Goal: Transaction & Acquisition: Book appointment/travel/reservation

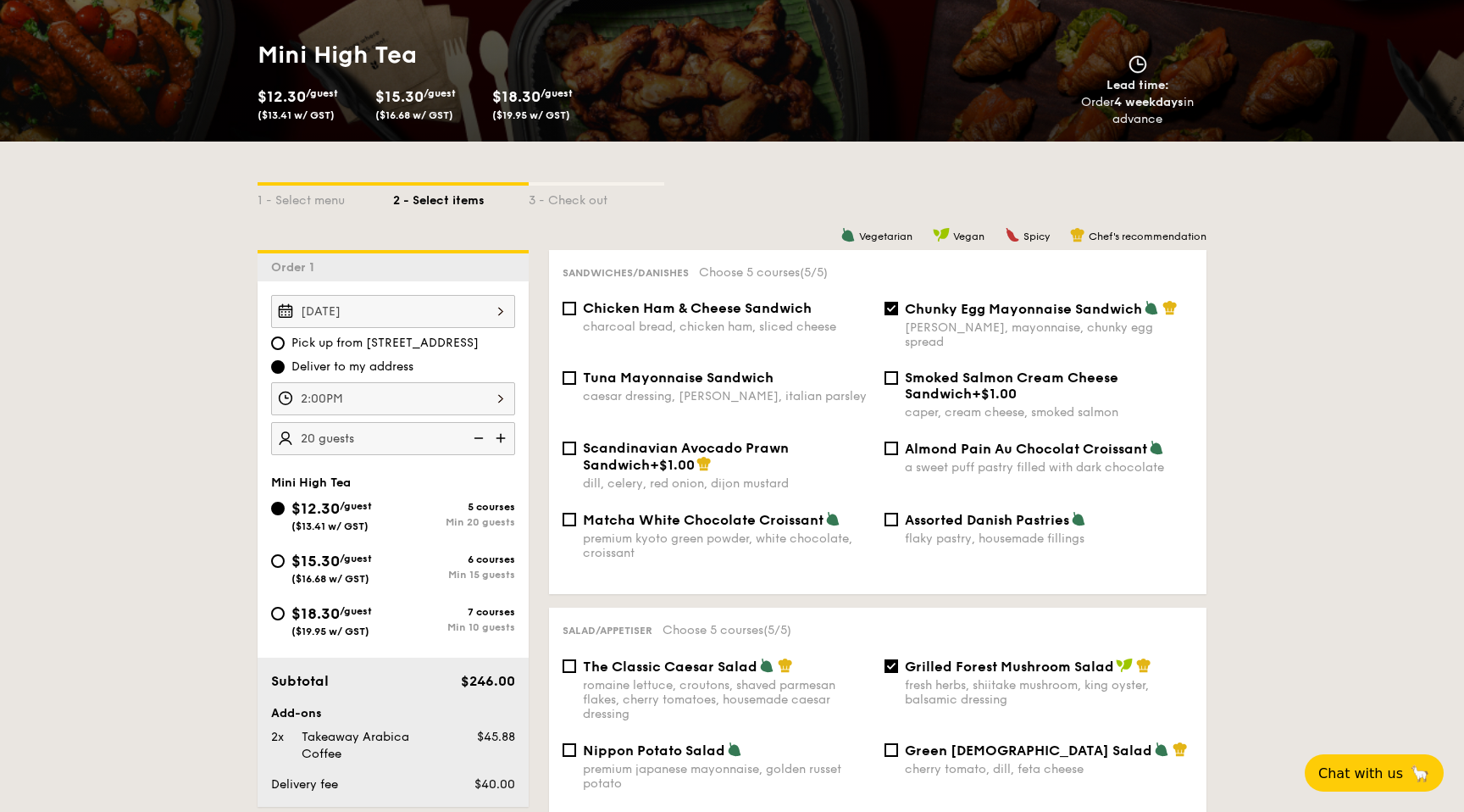
scroll to position [266, 0]
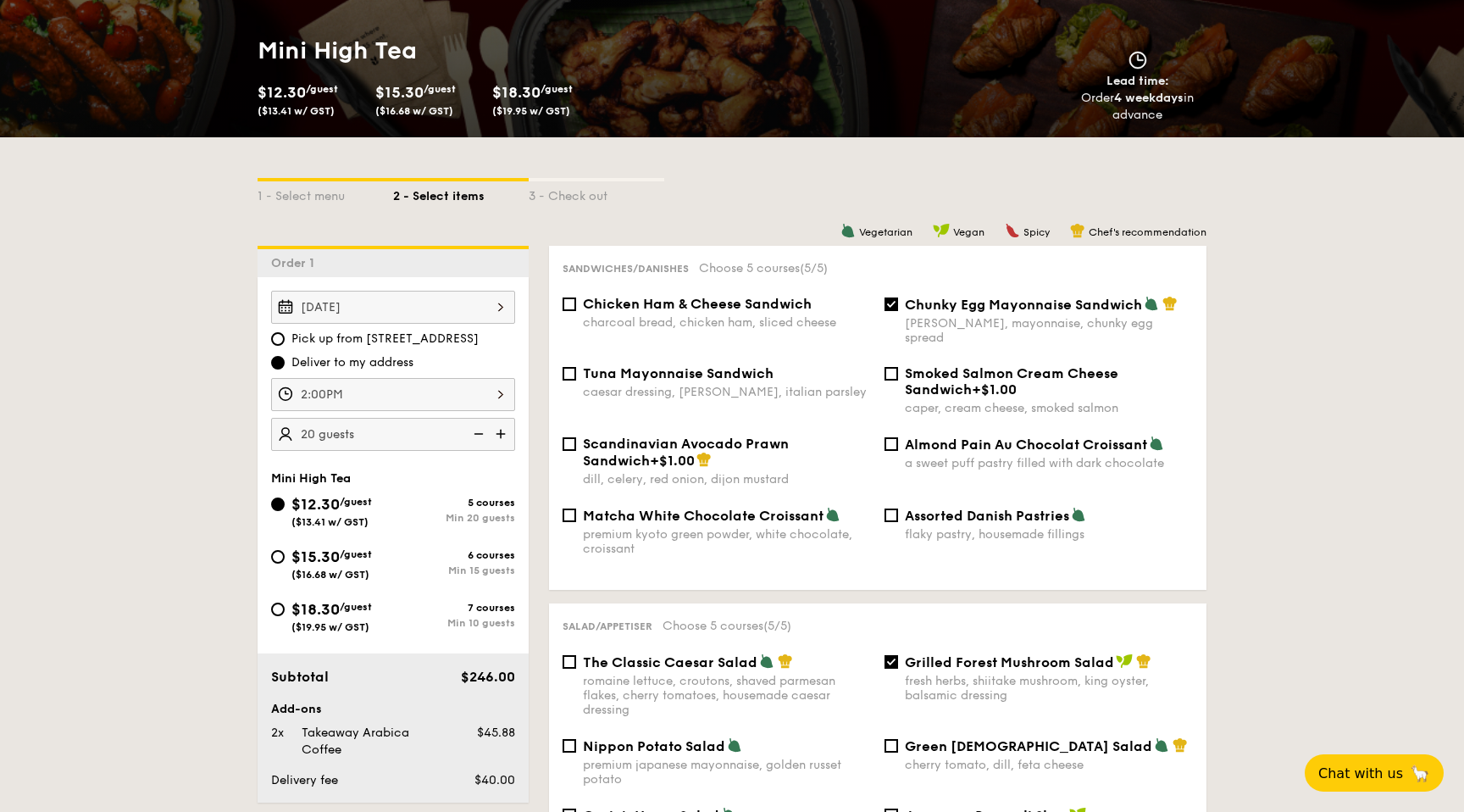
click at [356, 374] on div "[DATE] Pick up from [STREET_ADDRESS] Deliver to my address 2:00PM 20 guests" at bounding box center [393, 371] width 244 height 160
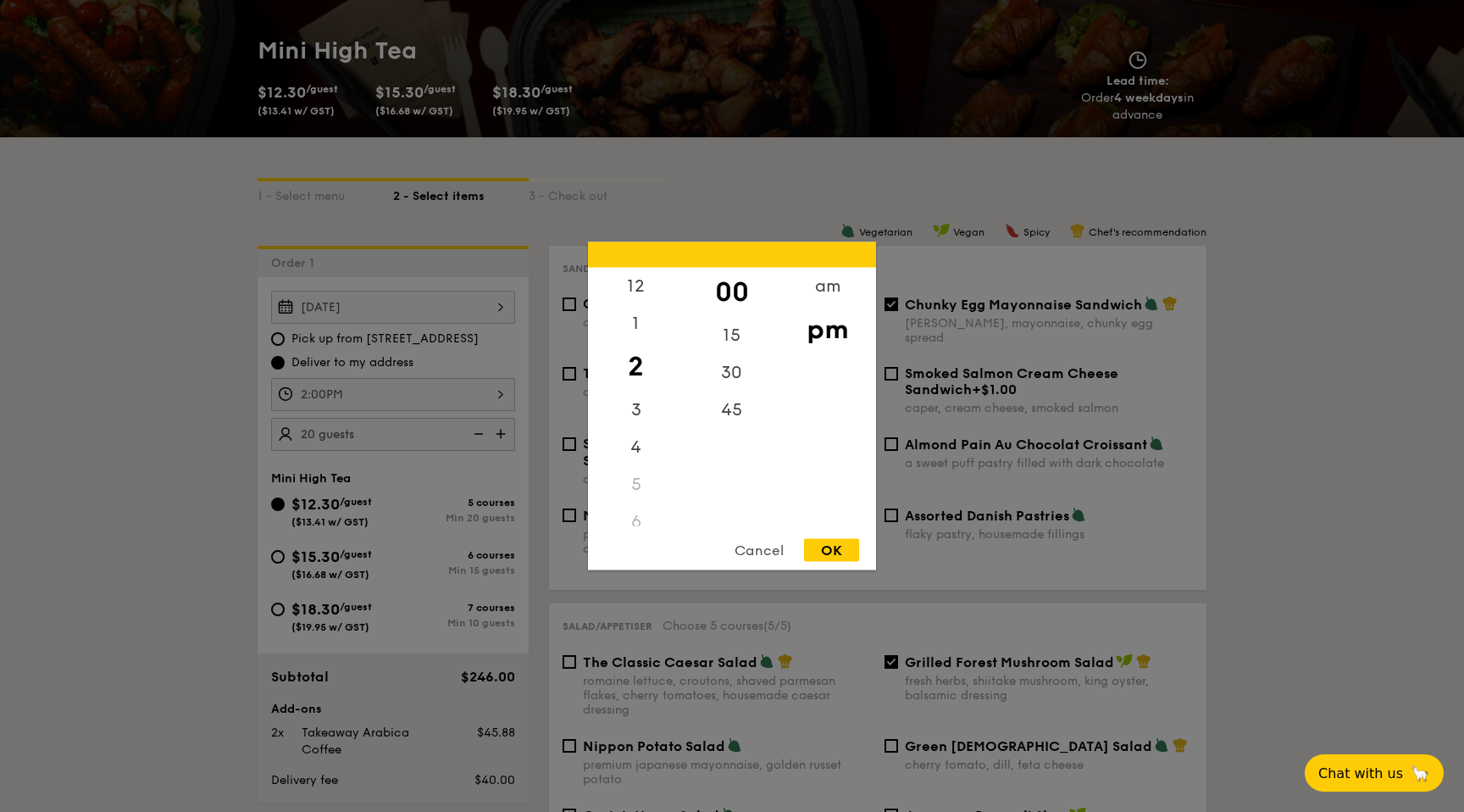
click at [348, 387] on div "2:00PM 12 1 2 3 4 5 6 7 8 9 10 11 00 15 30 45 am pm Cancel OK" at bounding box center [393, 394] width 244 height 33
click at [641, 330] on div "1" at bounding box center [635, 329] width 96 height 49
click at [850, 550] on div "OK" at bounding box center [831, 550] width 55 height 23
type input "1:00PM"
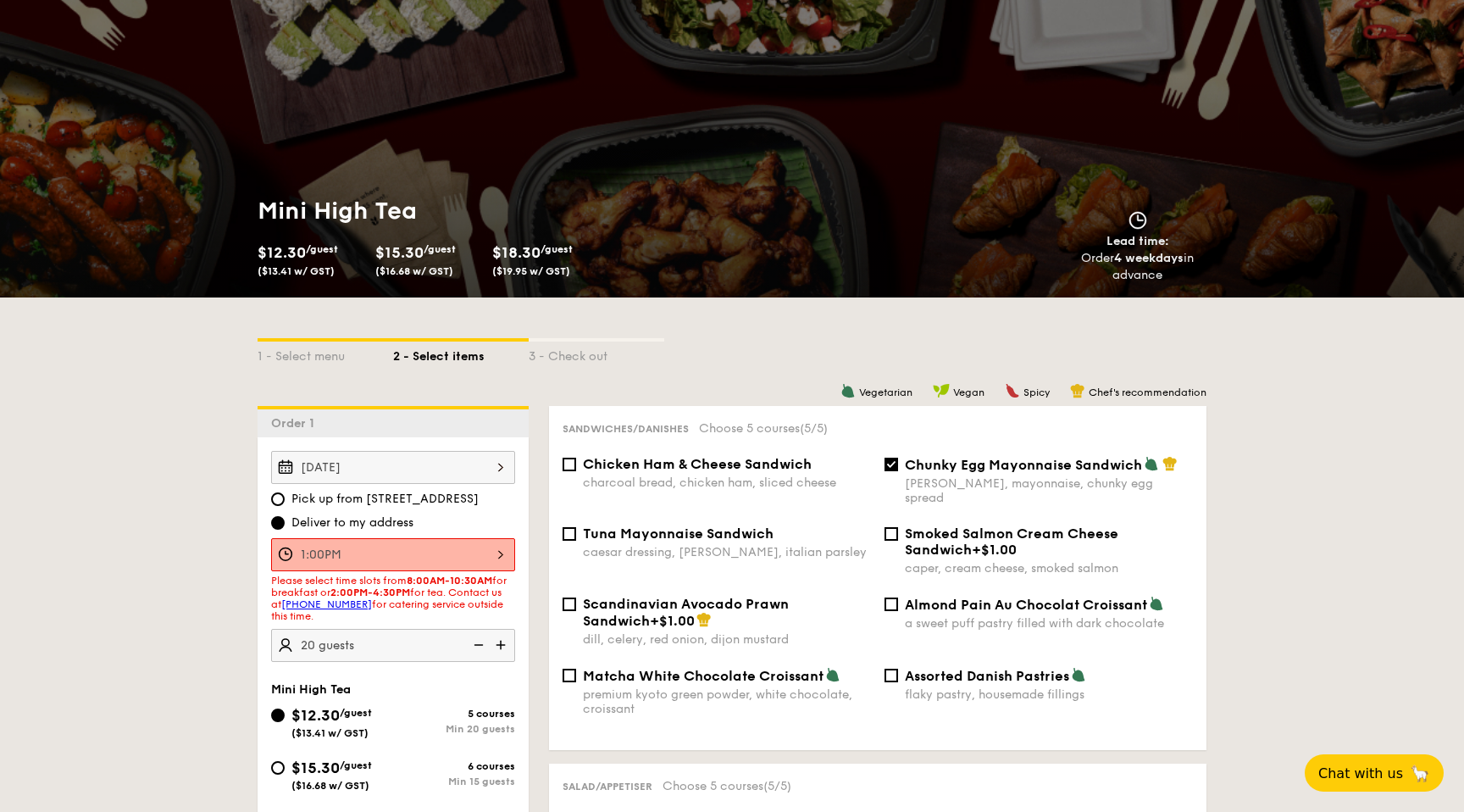
scroll to position [0, 0]
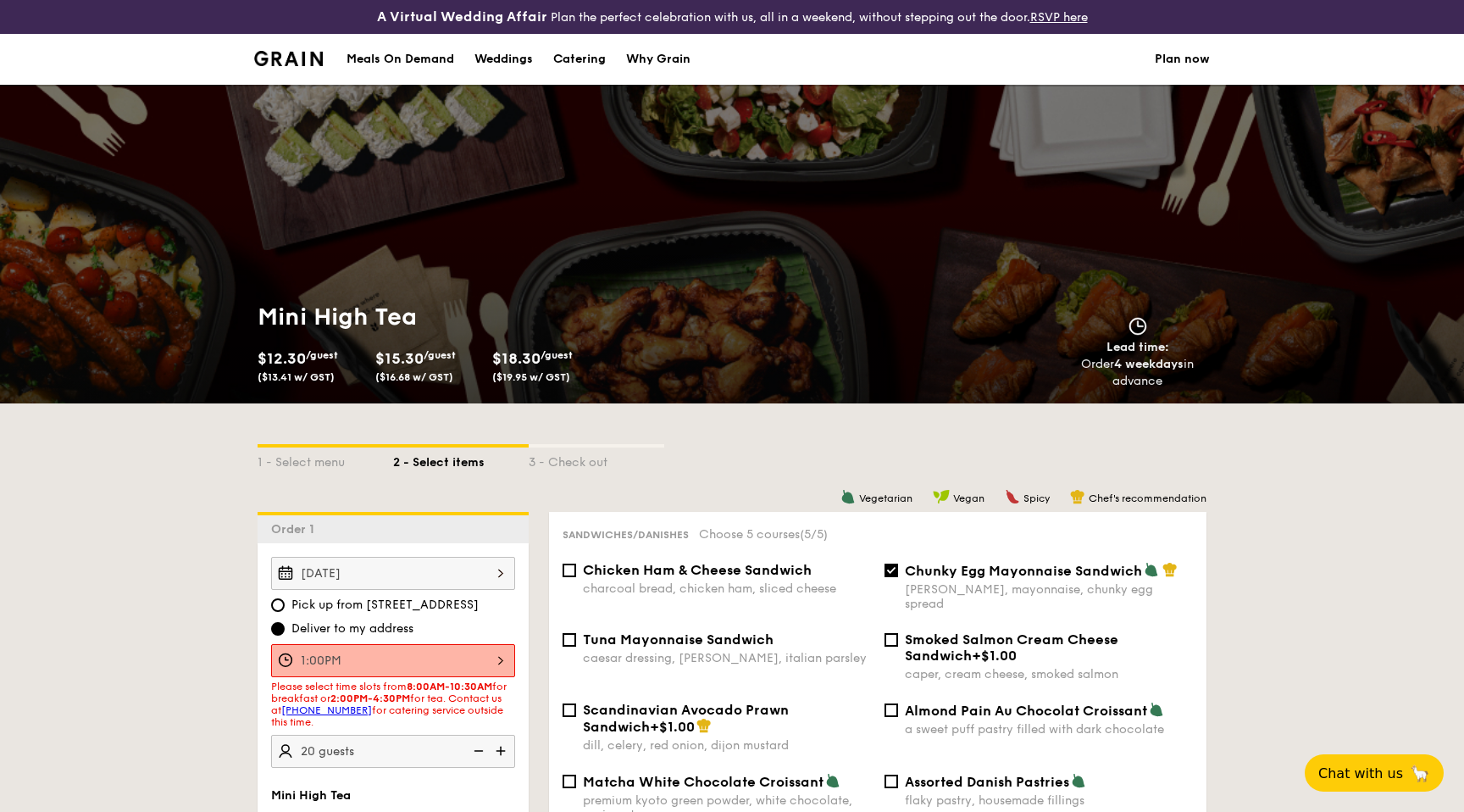
click at [577, 67] on div "Catering" at bounding box center [579, 59] width 52 height 51
select select
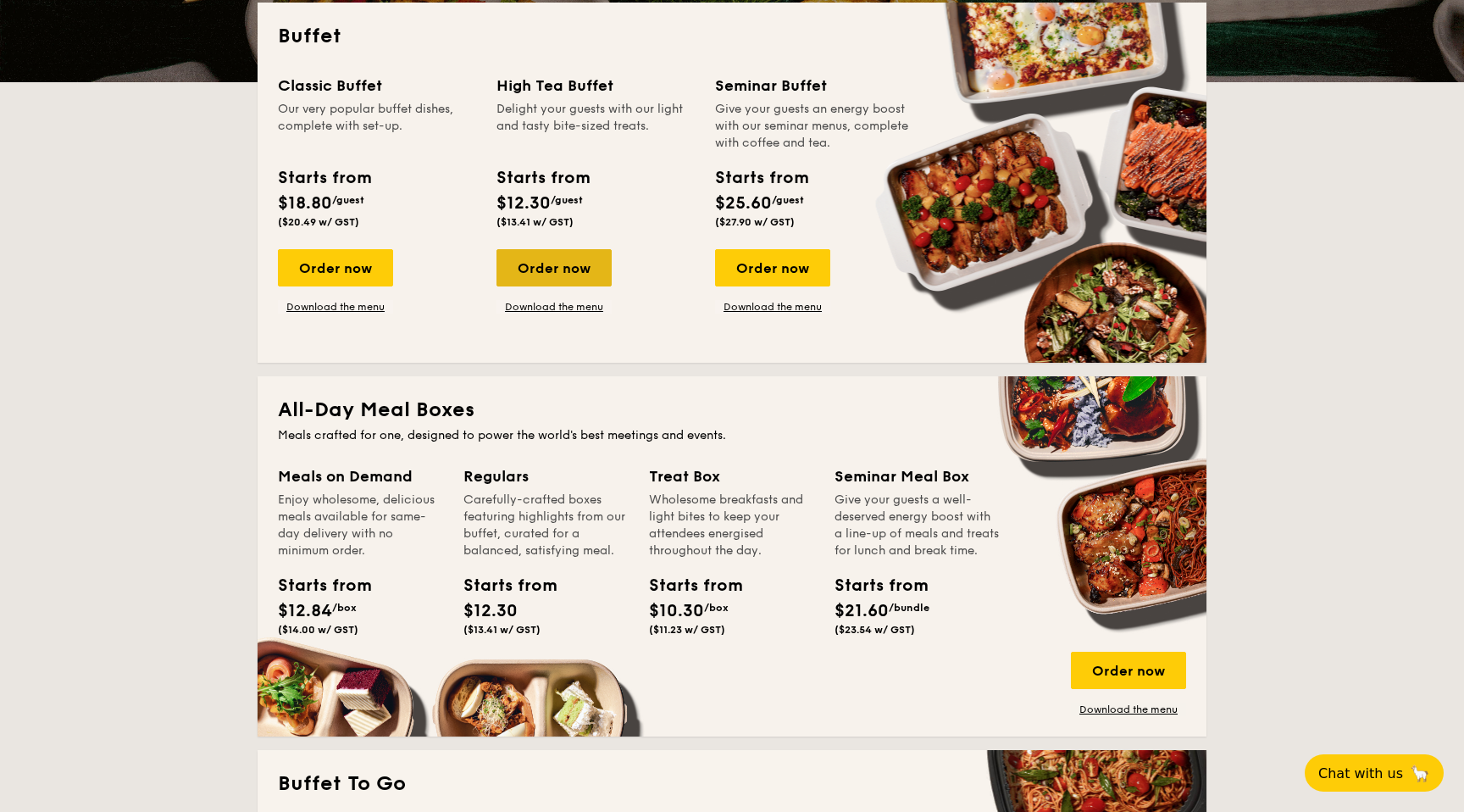
scroll to position [389, 0]
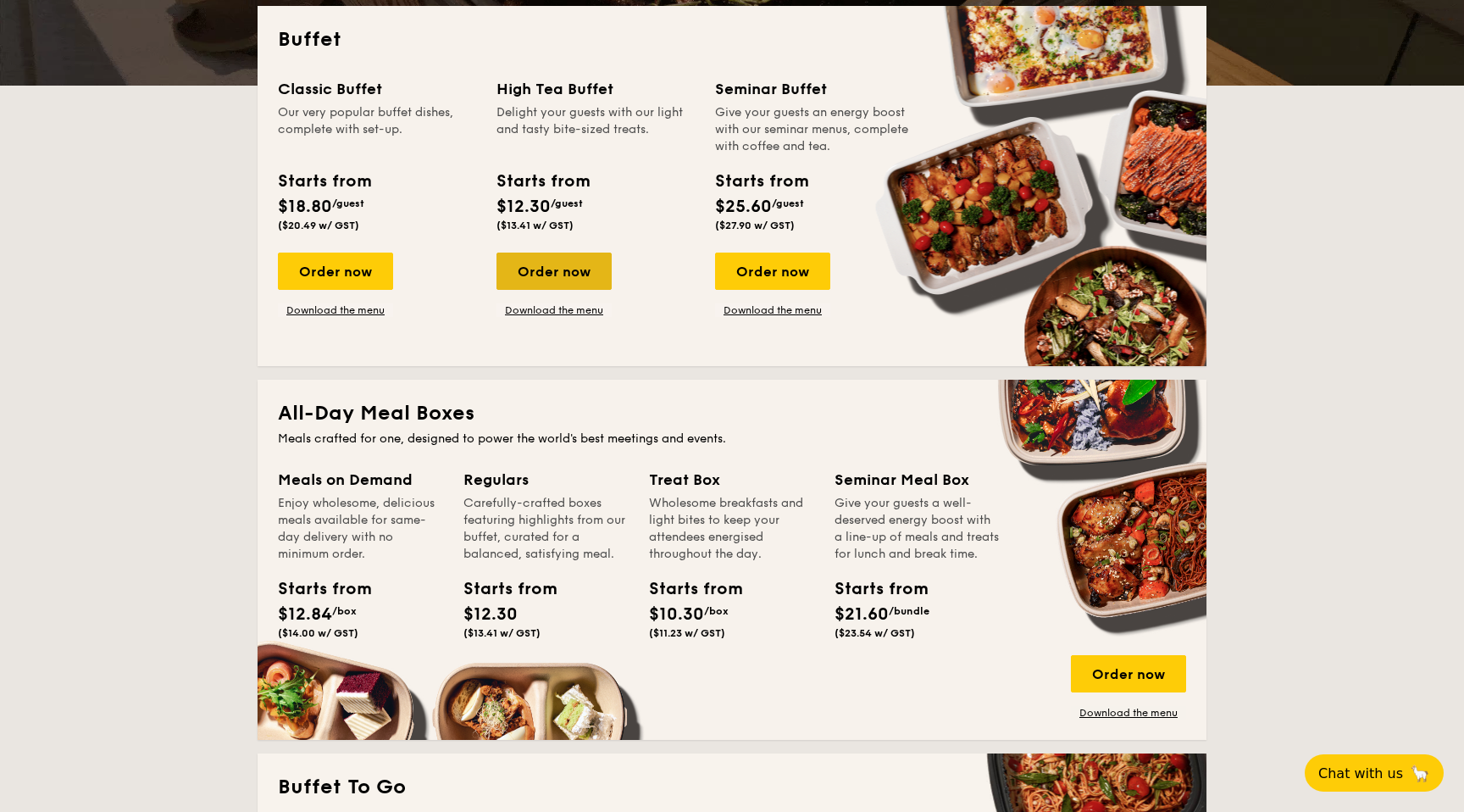
click at [557, 273] on div "Order now" at bounding box center [553, 271] width 115 height 38
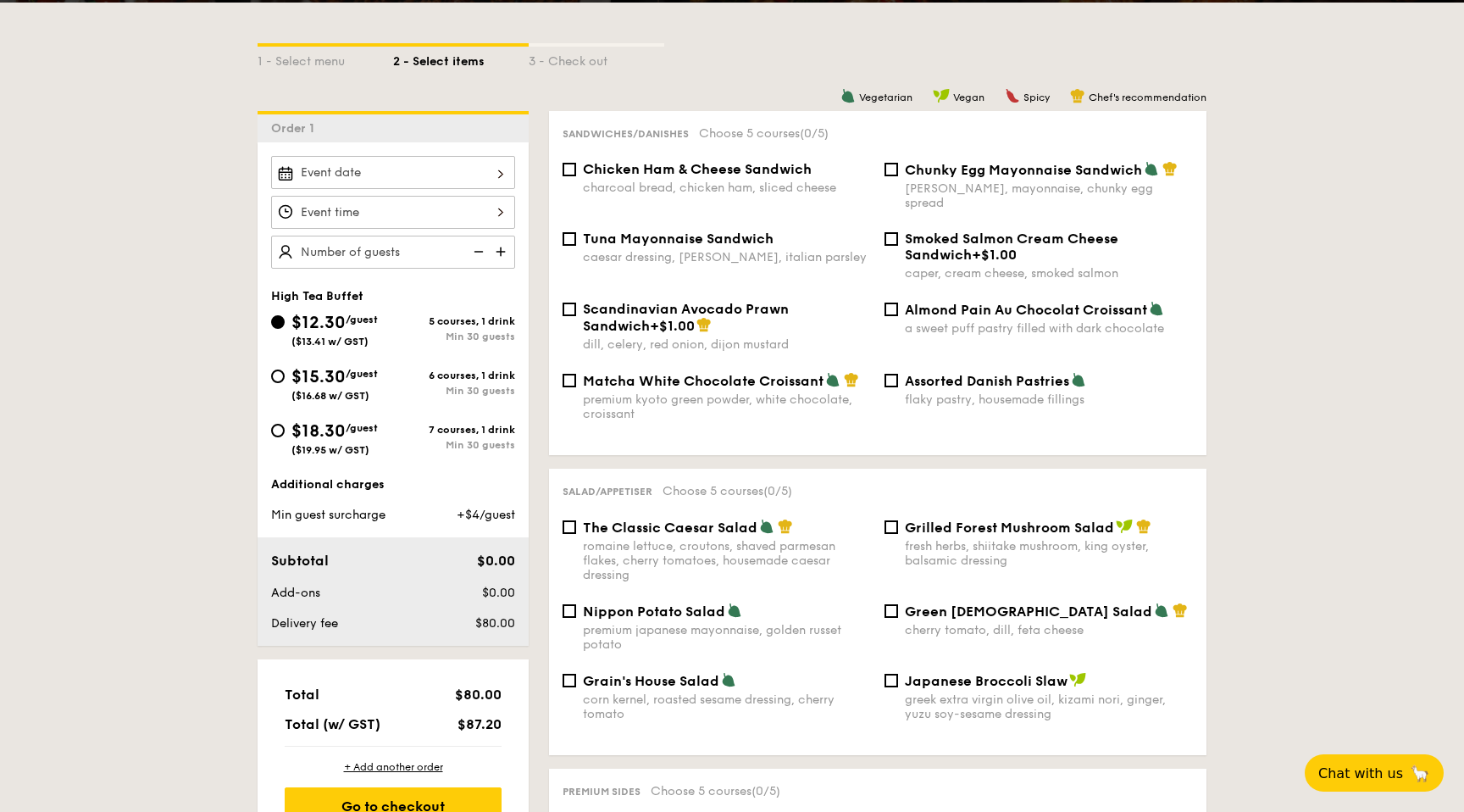
scroll to position [366, 0]
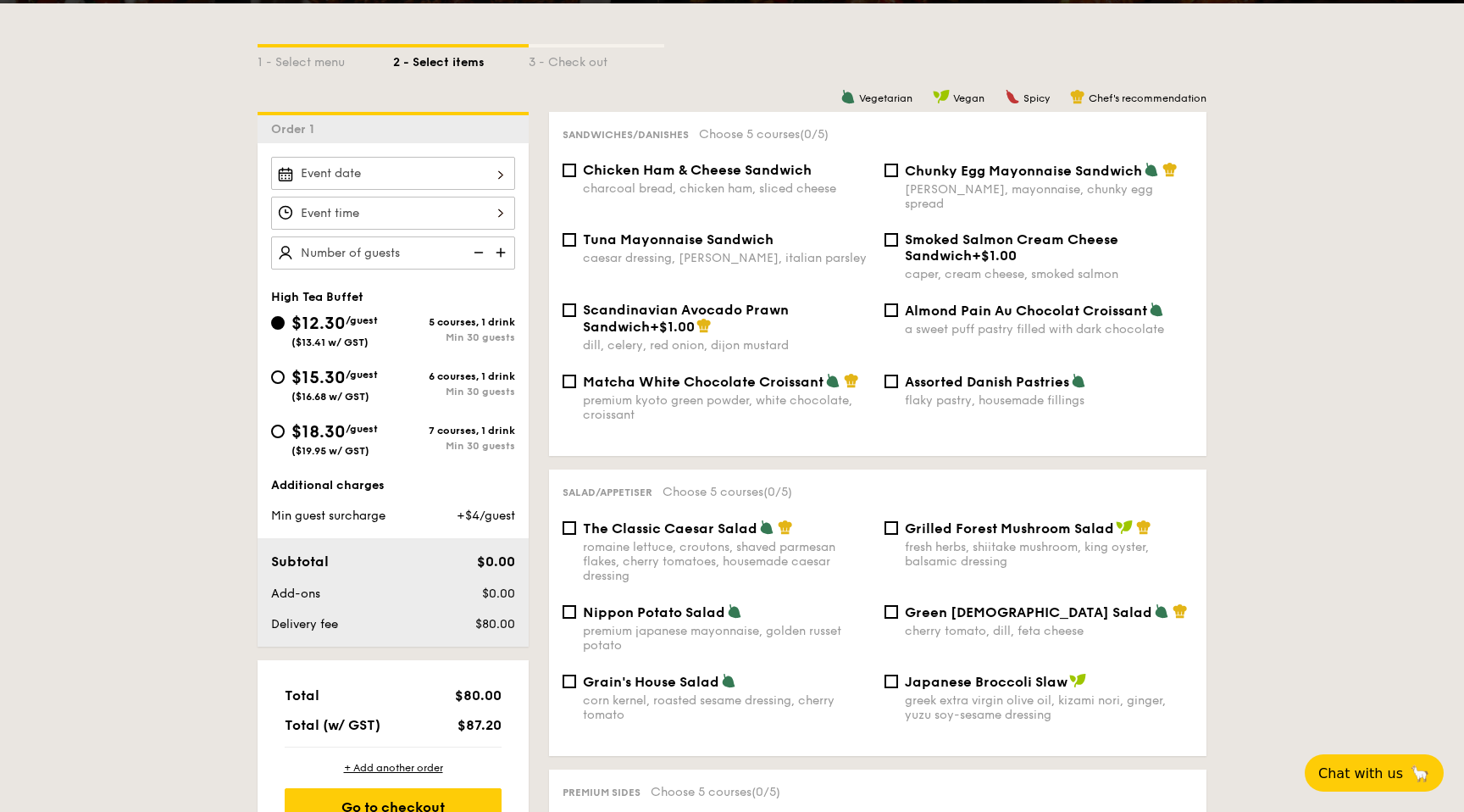
click at [356, 214] on div at bounding box center [393, 213] width 244 height 33
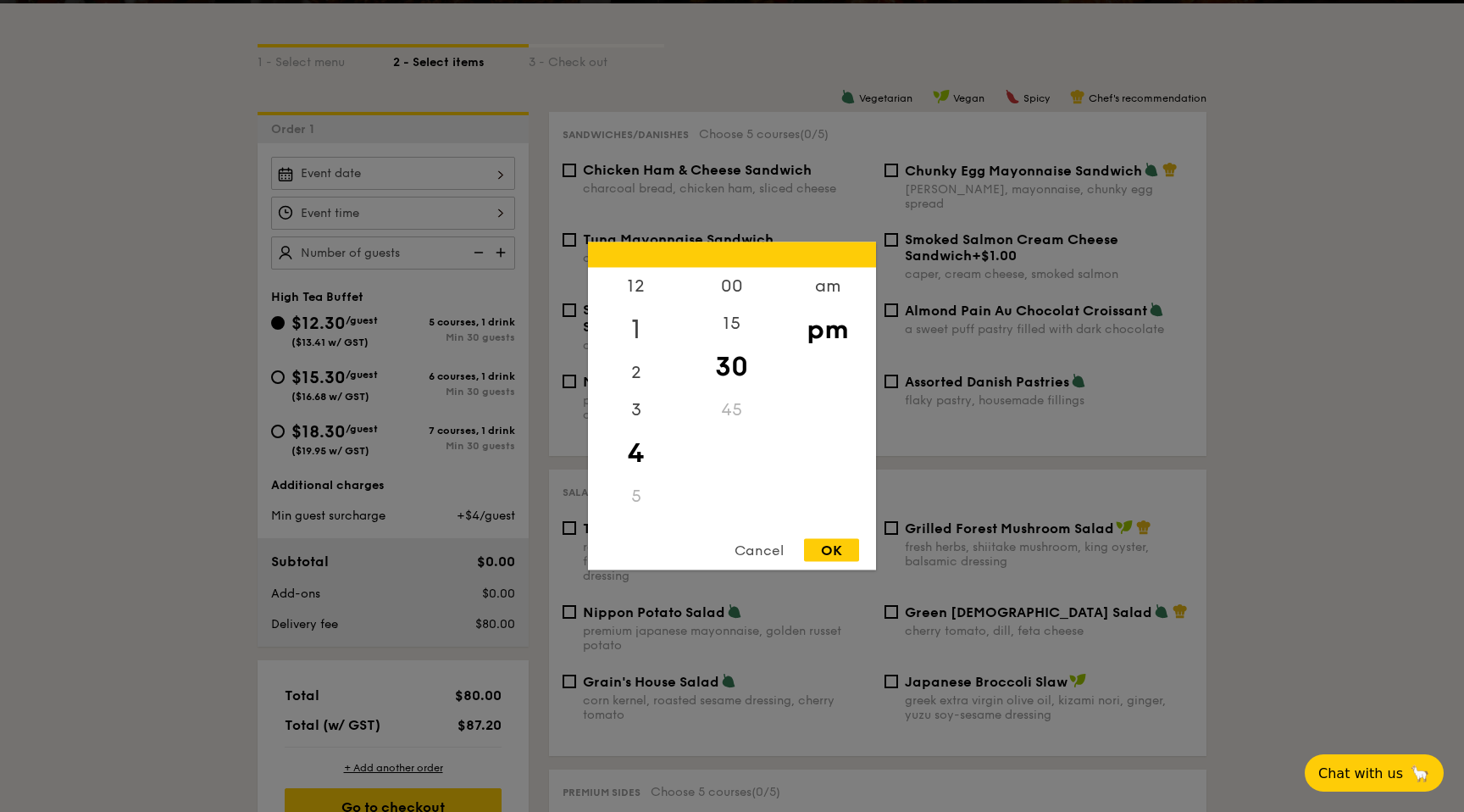
click at [636, 321] on div "1" at bounding box center [635, 329] width 96 height 49
click at [839, 549] on div "OK" at bounding box center [831, 550] width 55 height 23
type input "1:30PM"
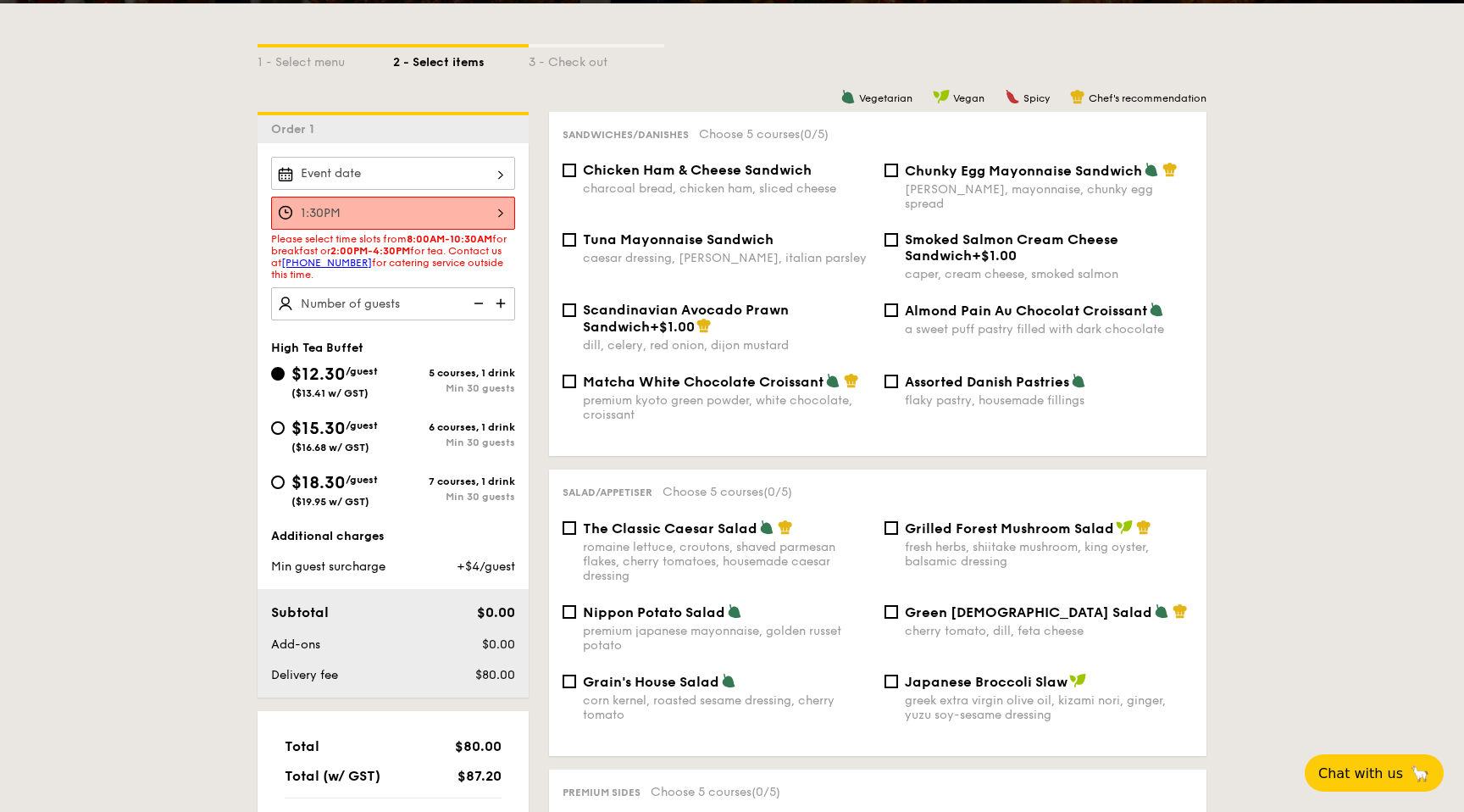
click at [384, 163] on div at bounding box center [393, 173] width 244 height 33
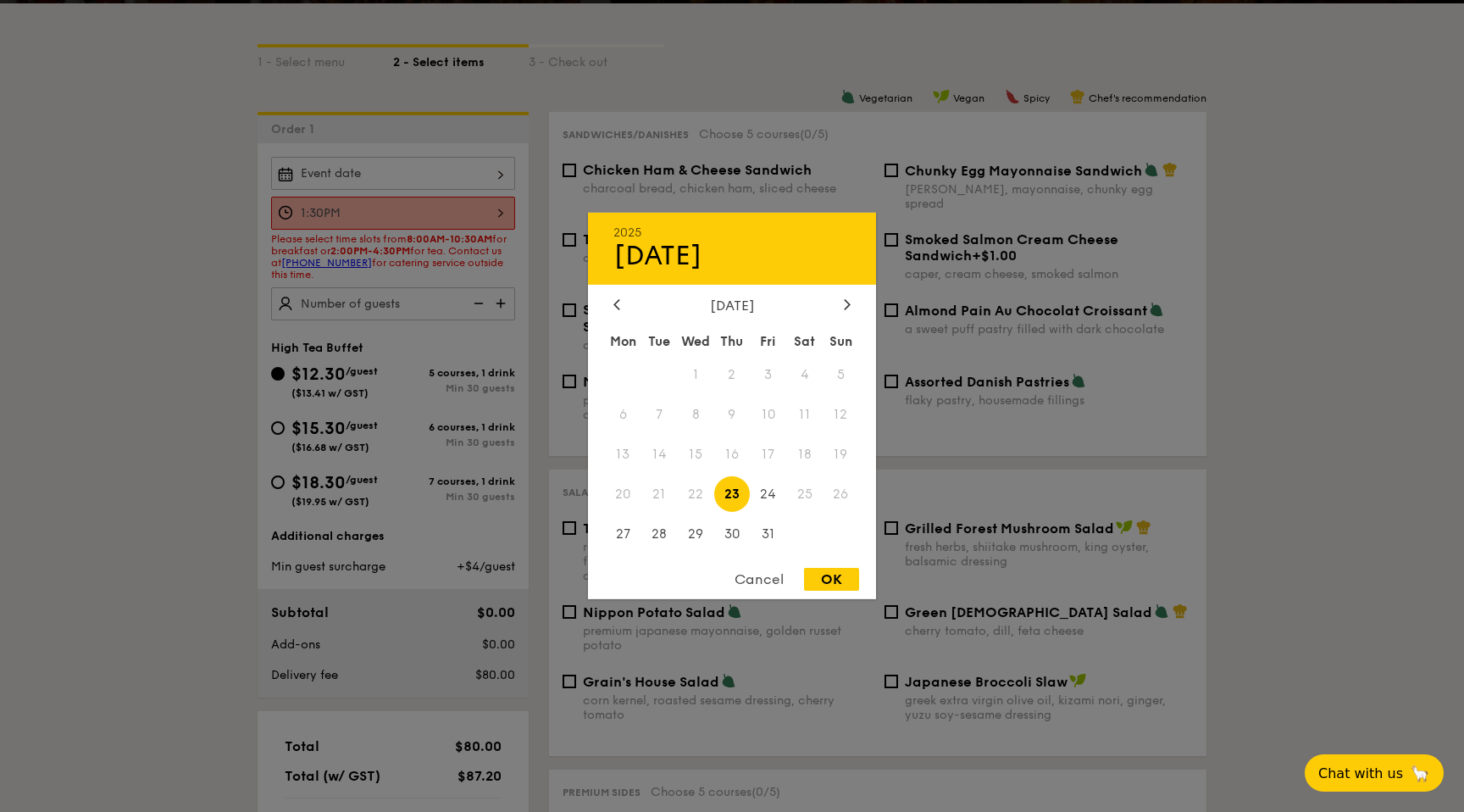
click at [842, 316] on div "[DATE] Mon Tue Wed Thu Fri Sat Sun 1 2 3 4 5 6 7 8 9 10 11 12 13 14 15 16 17 18…" at bounding box center [732, 426] width 288 height 258
click at [847, 301] on icon at bounding box center [847, 303] width 7 height 11
click at [797, 418] on span "8" at bounding box center [804, 415] width 37 height 37
click at [836, 579] on div "OK" at bounding box center [831, 579] width 55 height 23
type input "[DATE]"
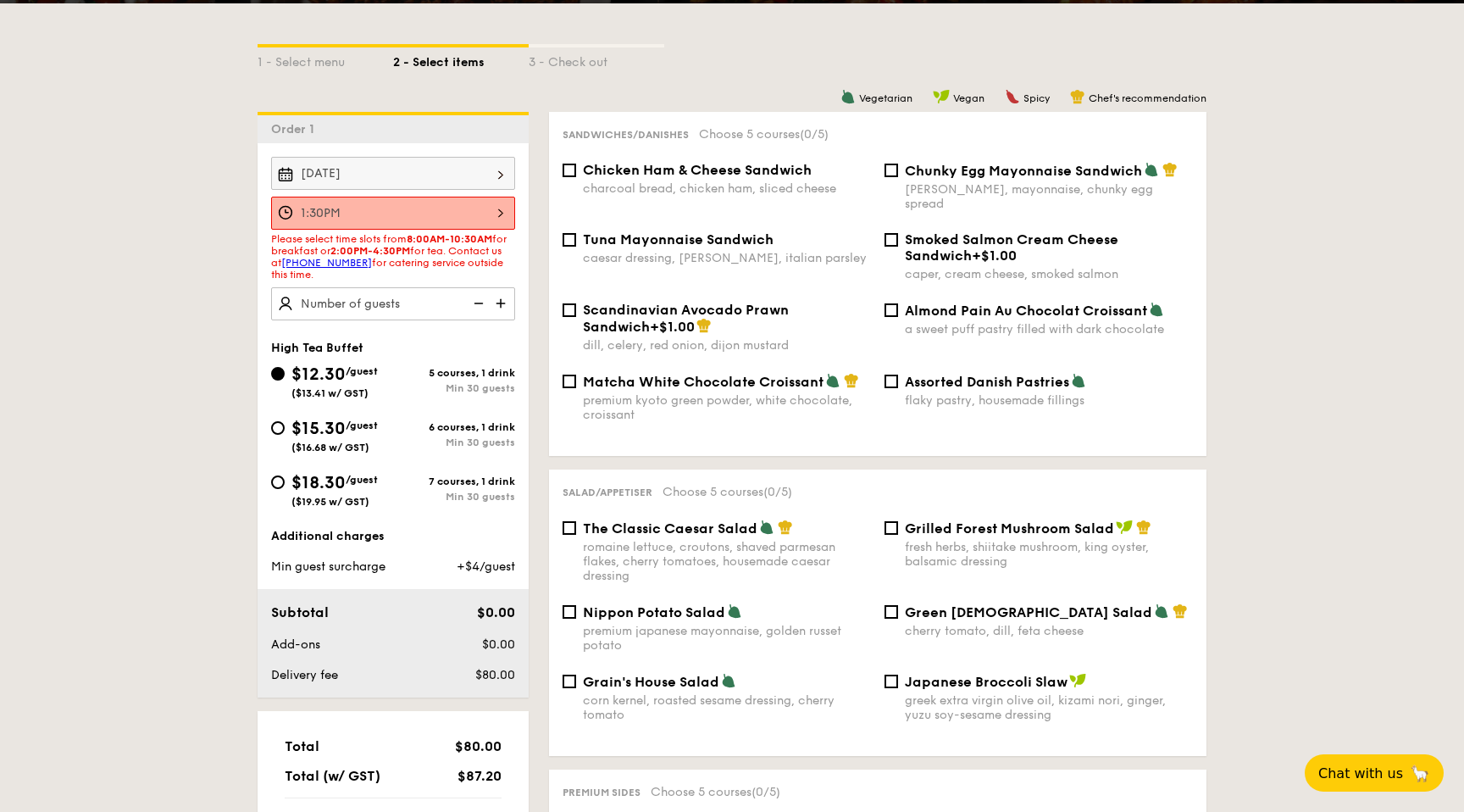
click at [313, 215] on div "1:30PM" at bounding box center [393, 213] width 244 height 33
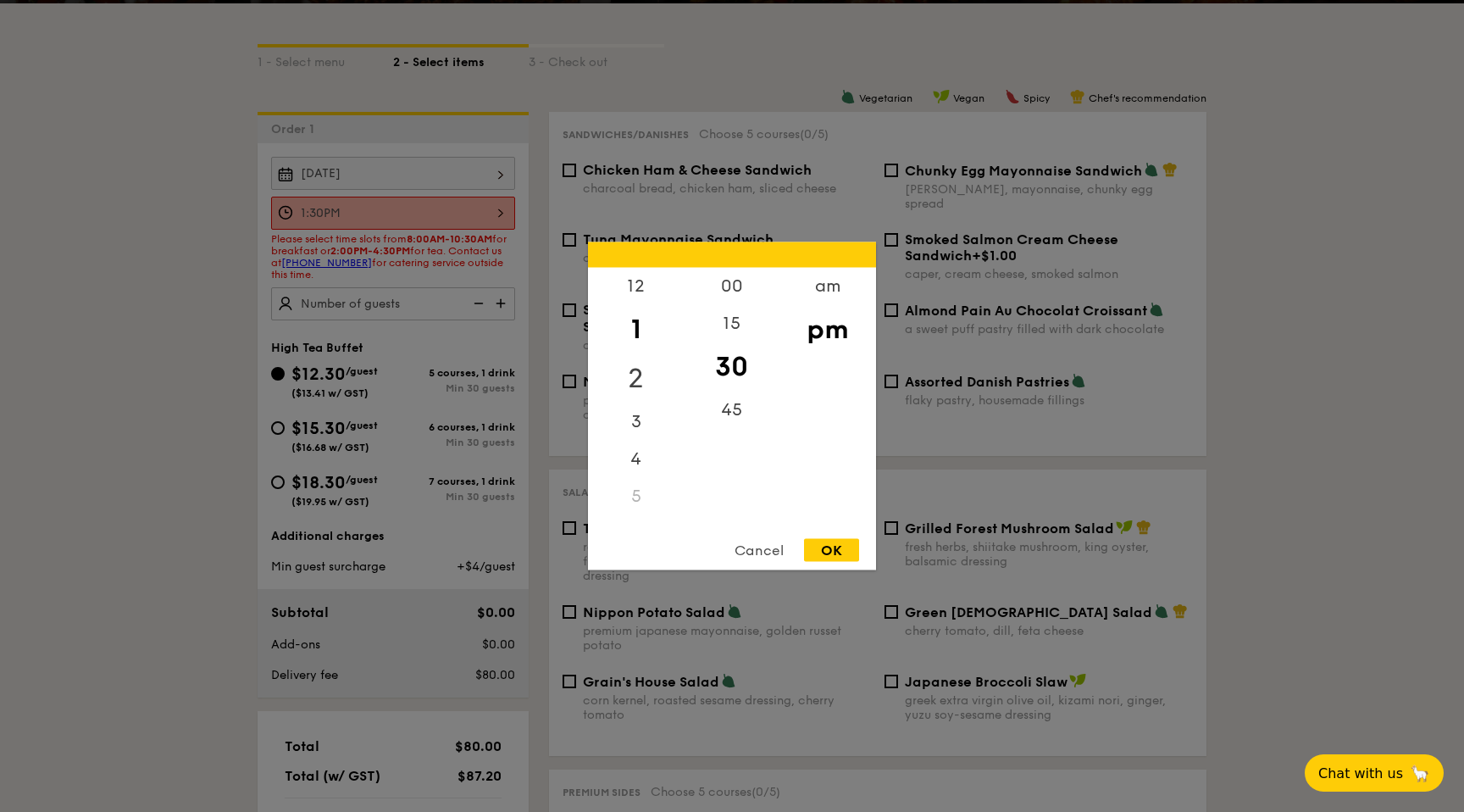
click at [647, 357] on div "2" at bounding box center [635, 378] width 96 height 49
click at [744, 281] on div "00" at bounding box center [731, 292] width 96 height 49
click at [851, 543] on div "OK" at bounding box center [831, 550] width 55 height 23
type input "2:00PM"
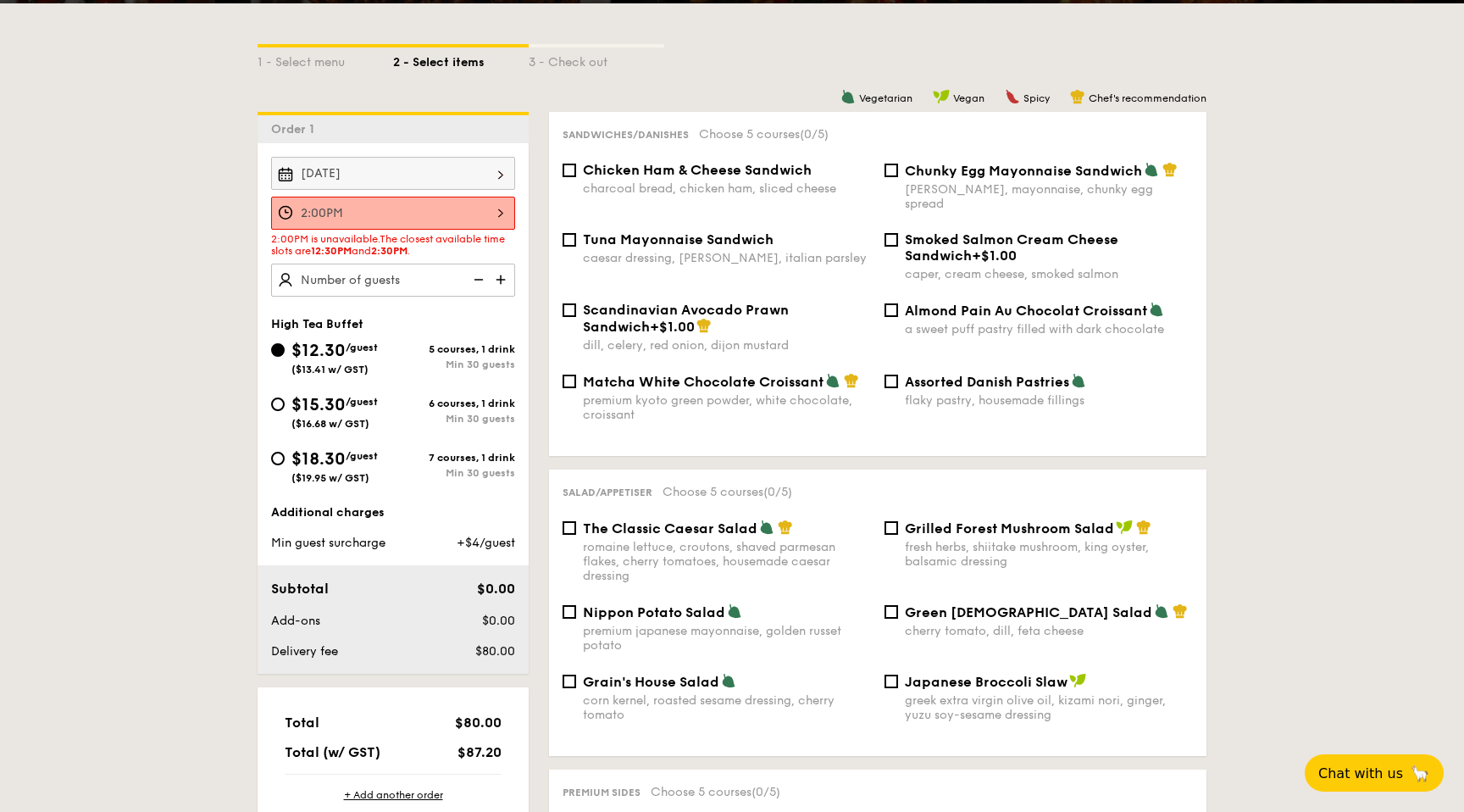
click at [498, 276] on img at bounding box center [502, 279] width 25 height 32
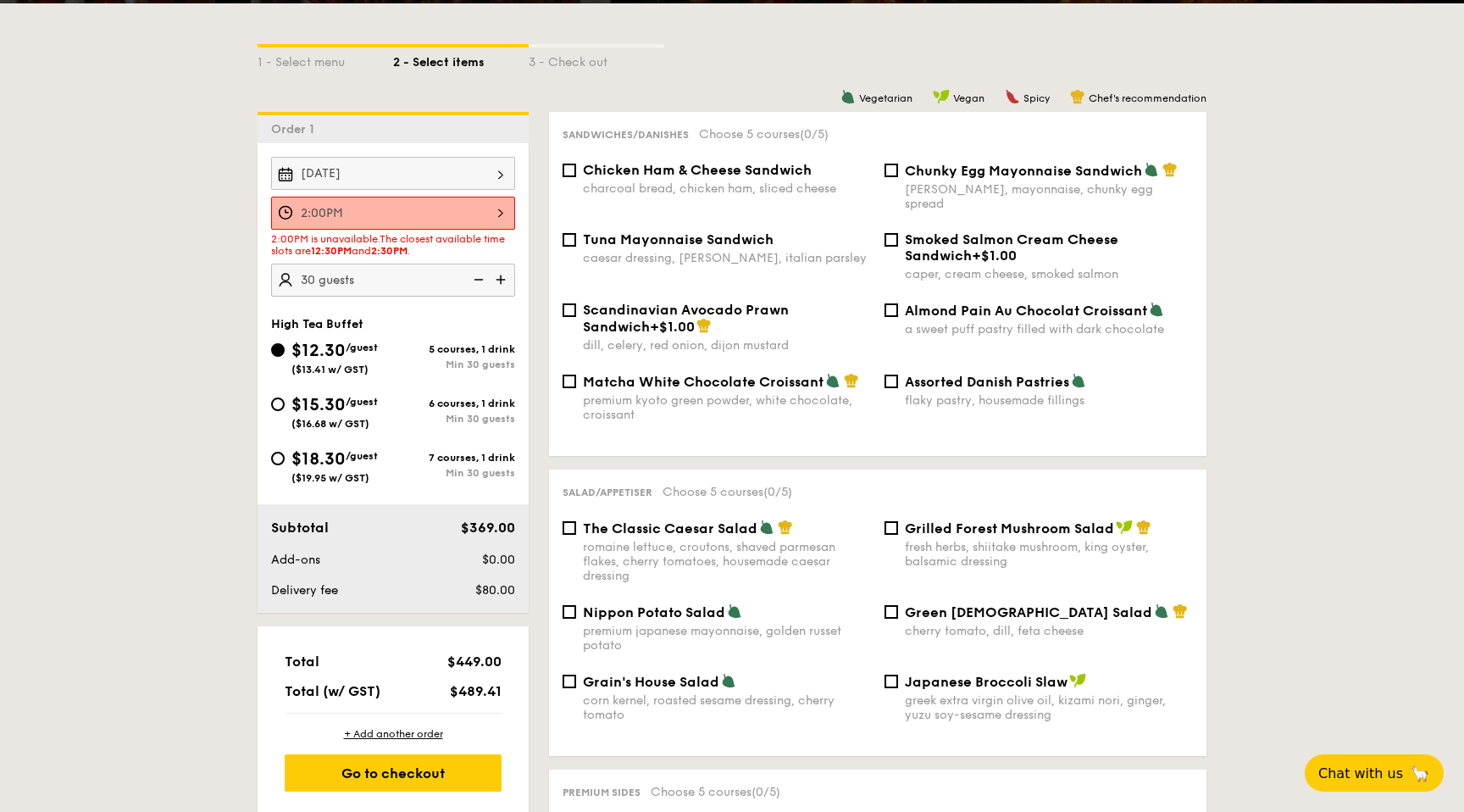
click at [481, 281] on img at bounding box center [477, 279] width 25 height 32
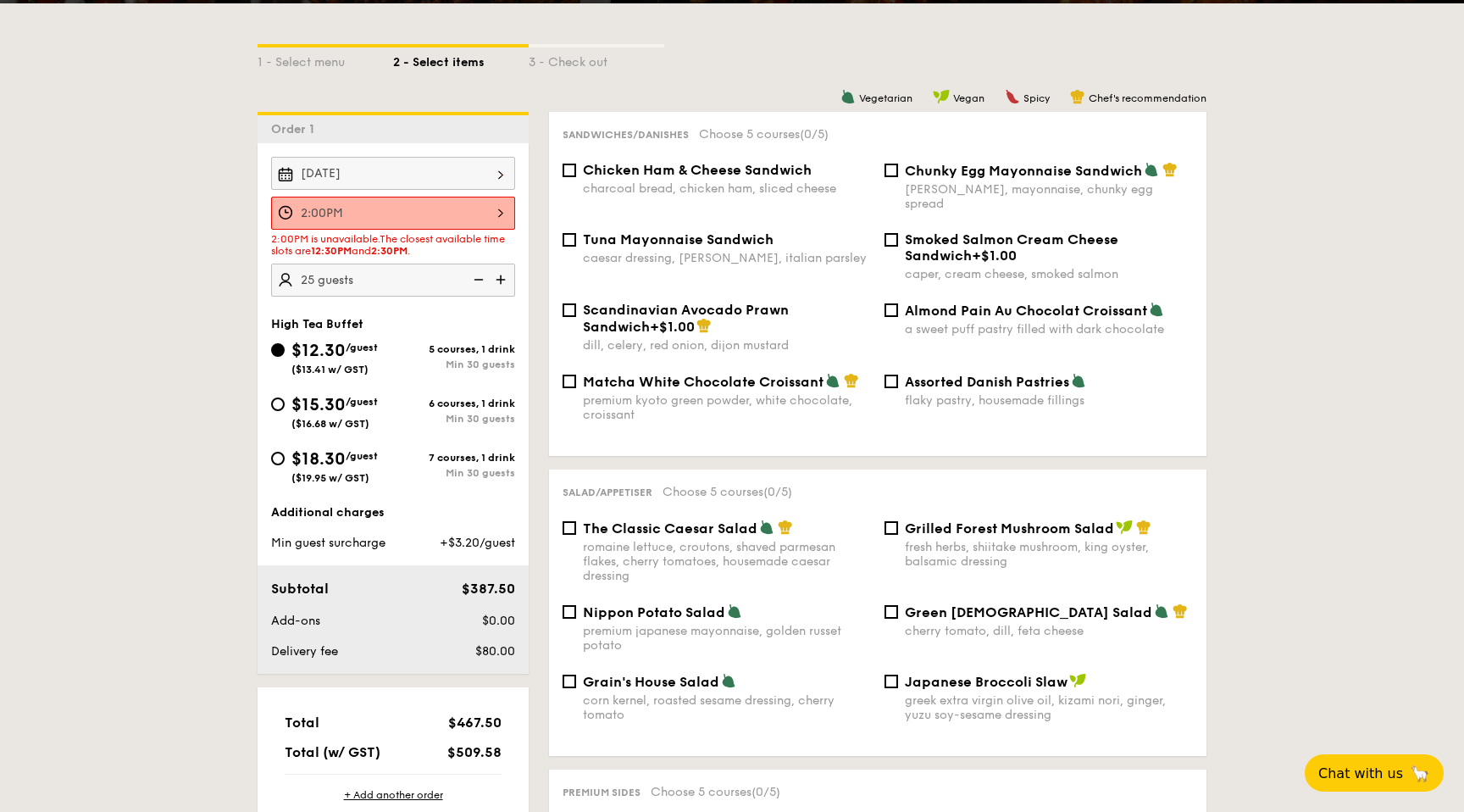
click at [506, 281] on img at bounding box center [502, 279] width 25 height 32
type input "30 guests"
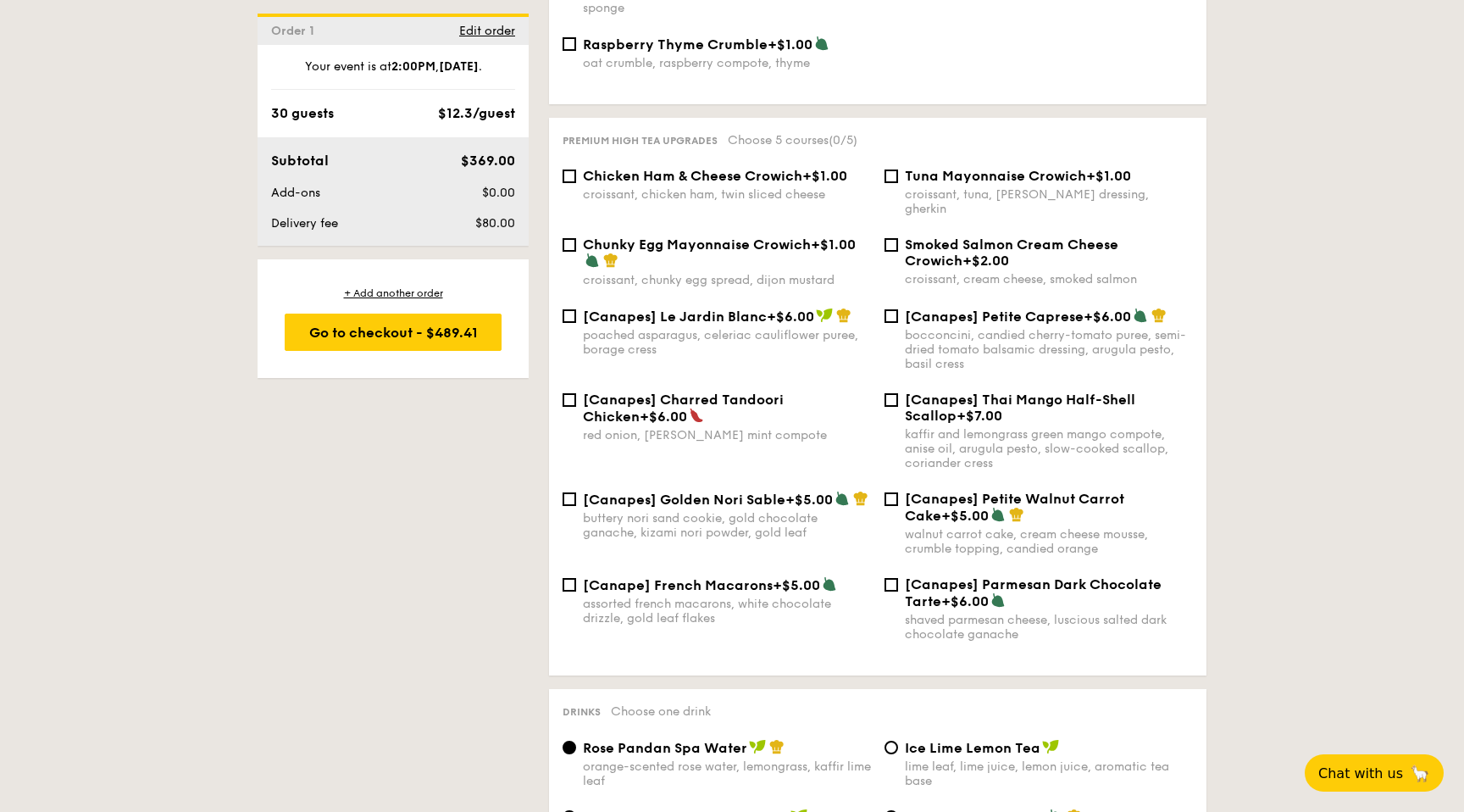
scroll to position [2141, 0]
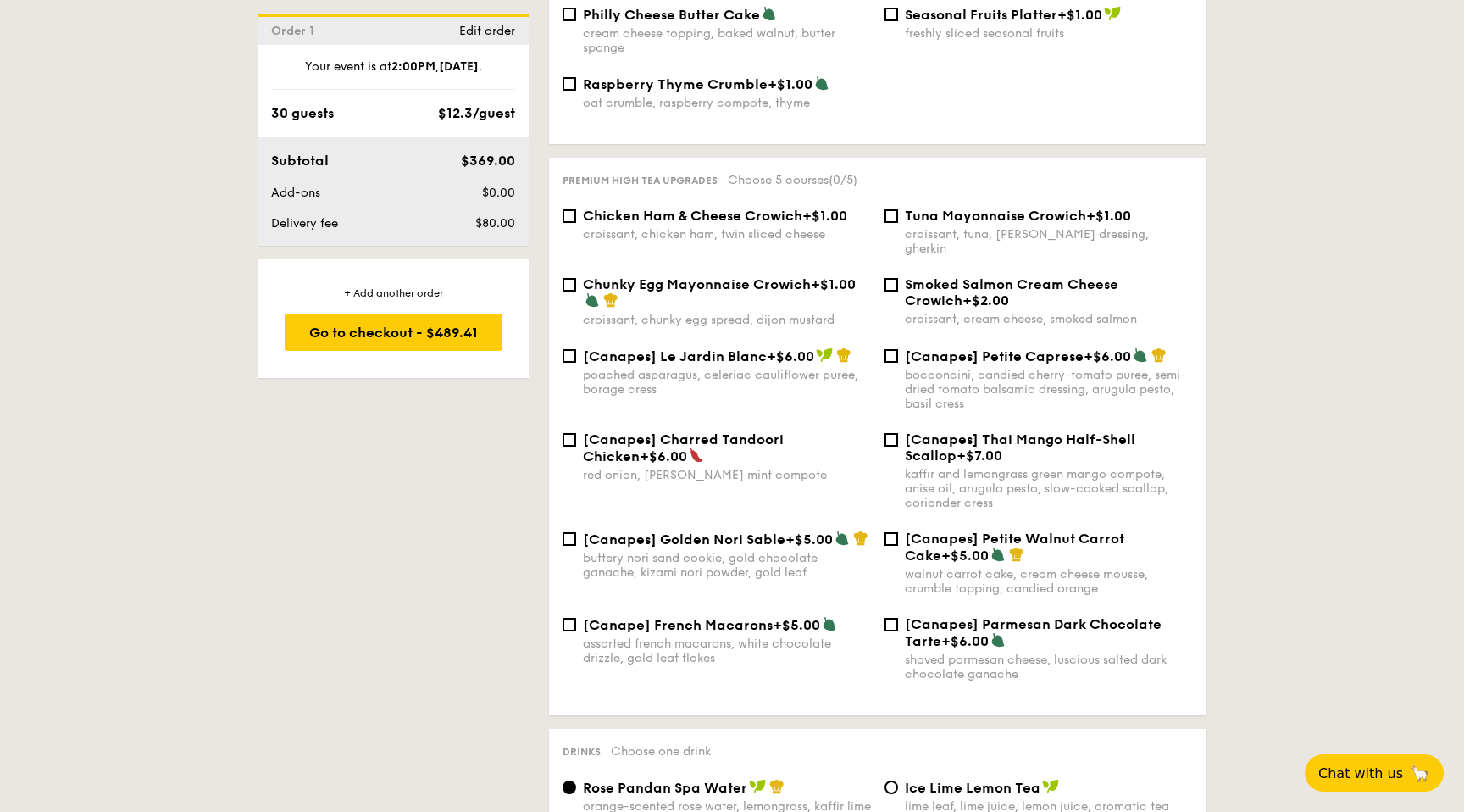
select select
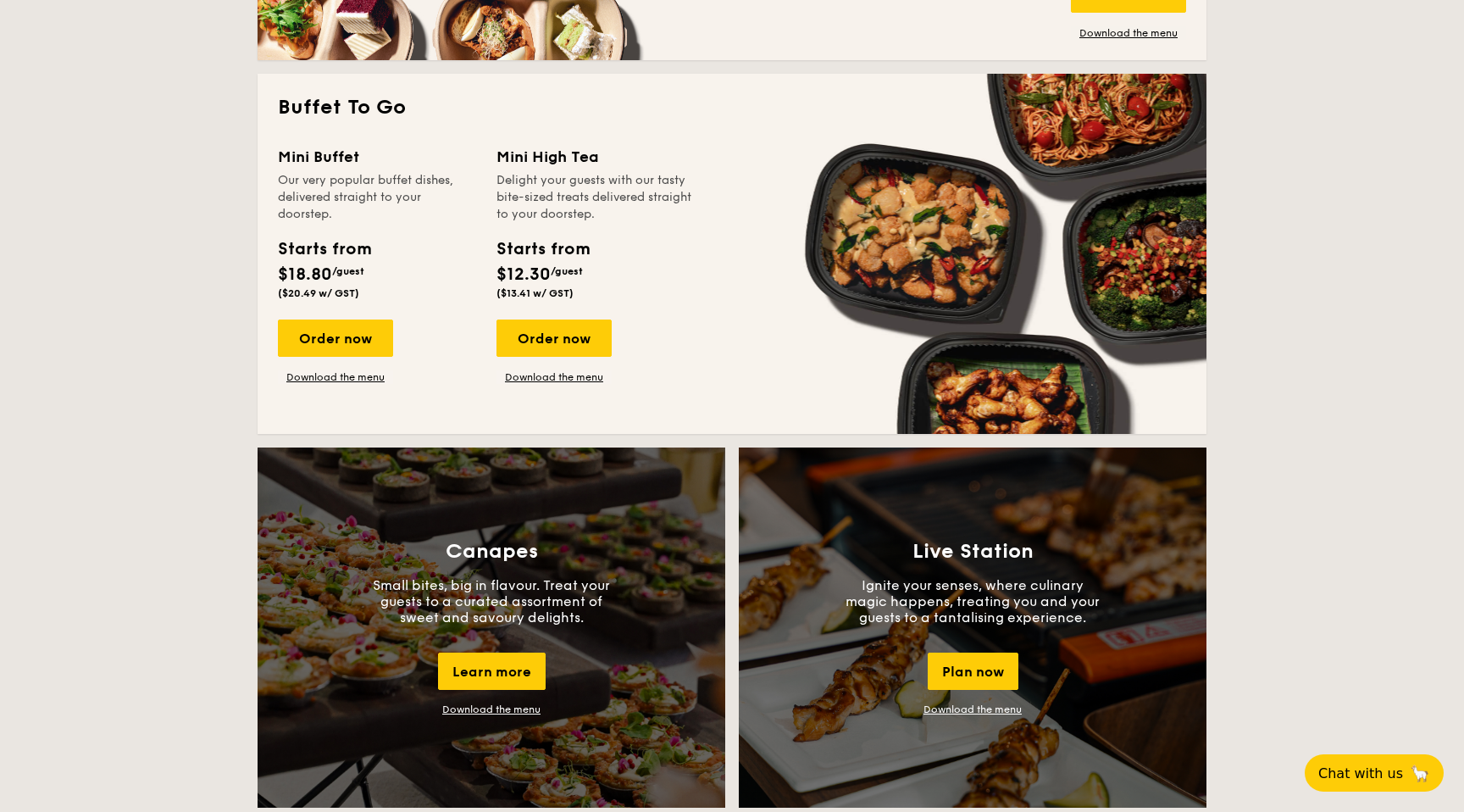
scroll to position [1069, 0]
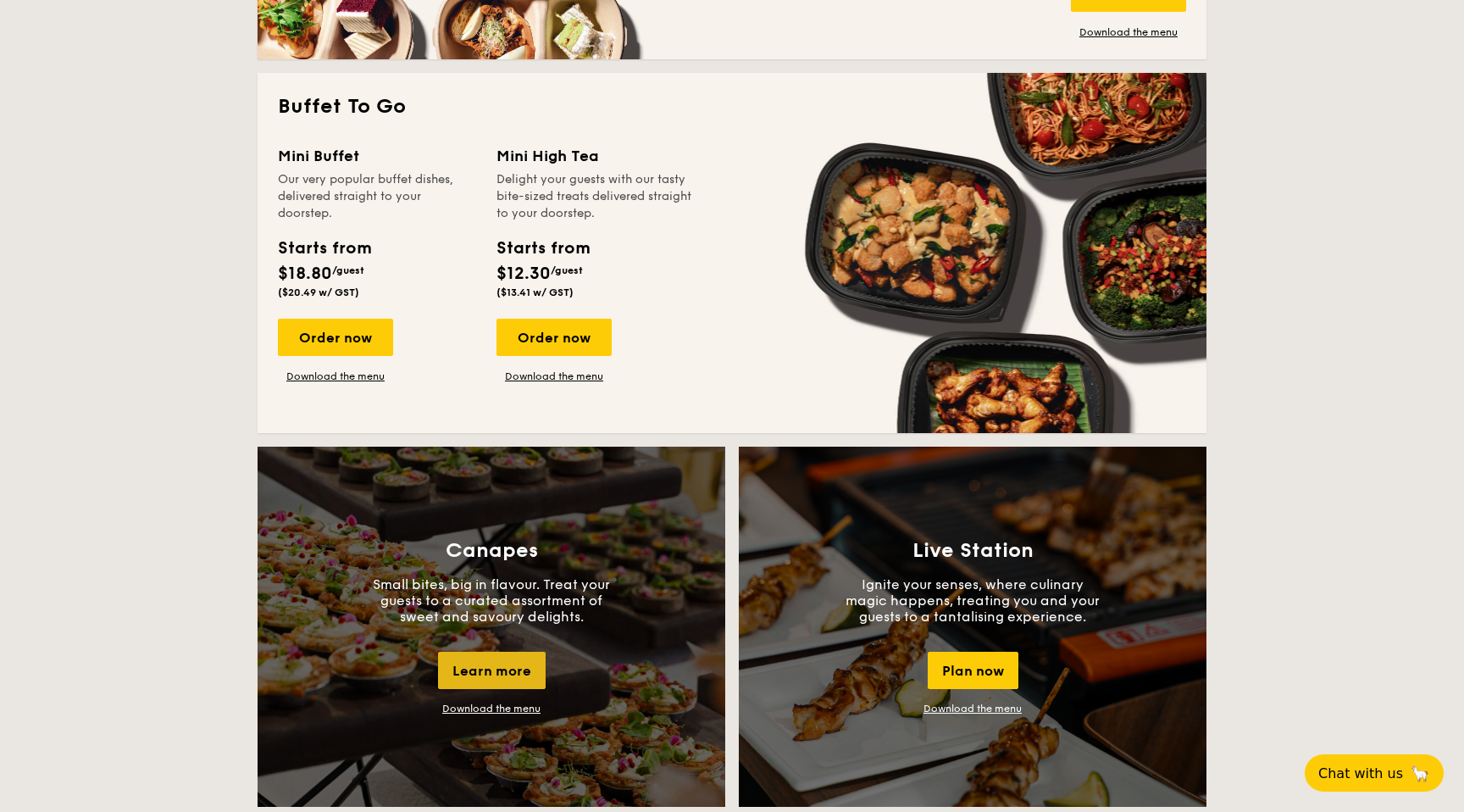
click at [501, 670] on div "Learn more" at bounding box center [492, 670] width 107 height 38
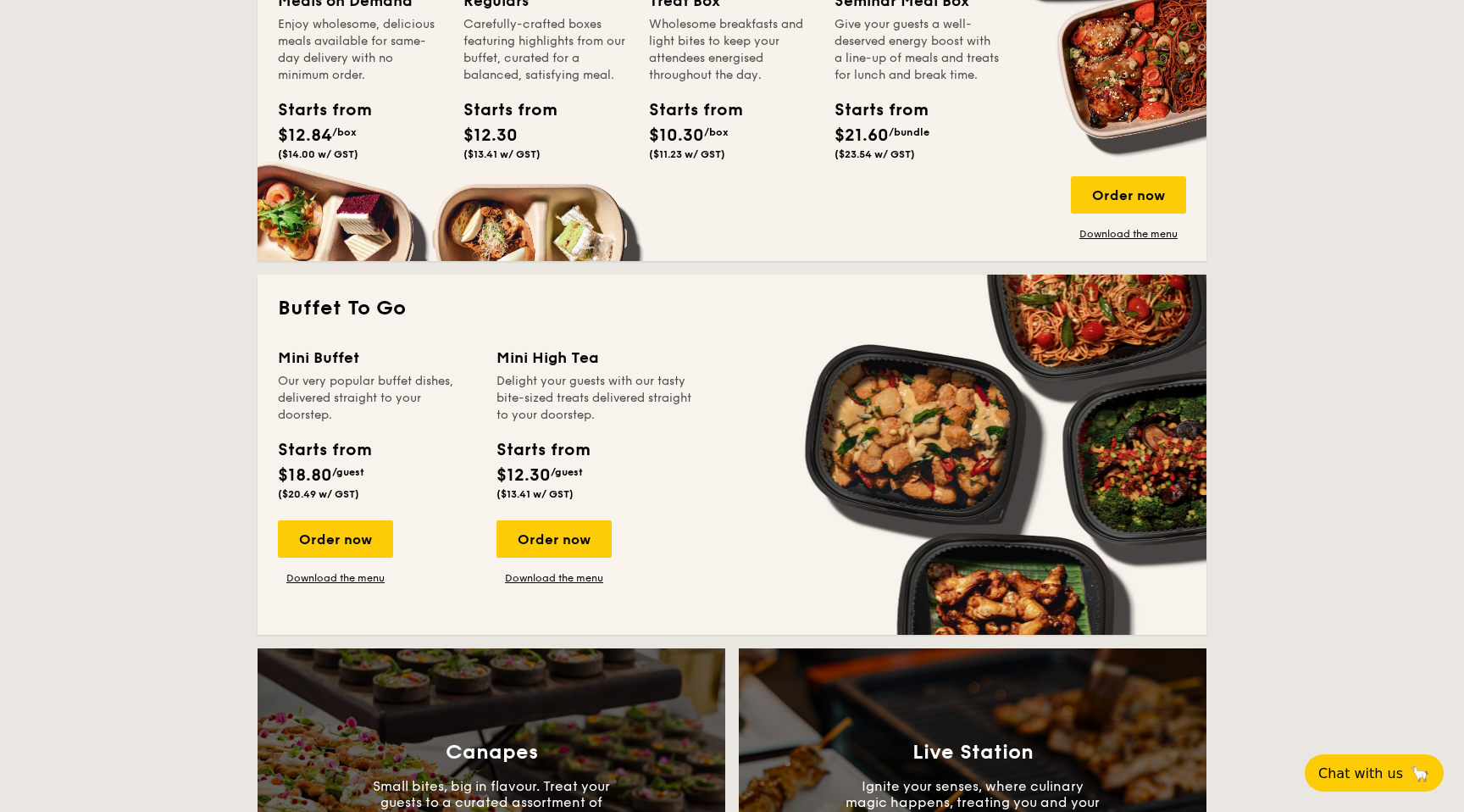
scroll to position [860, 0]
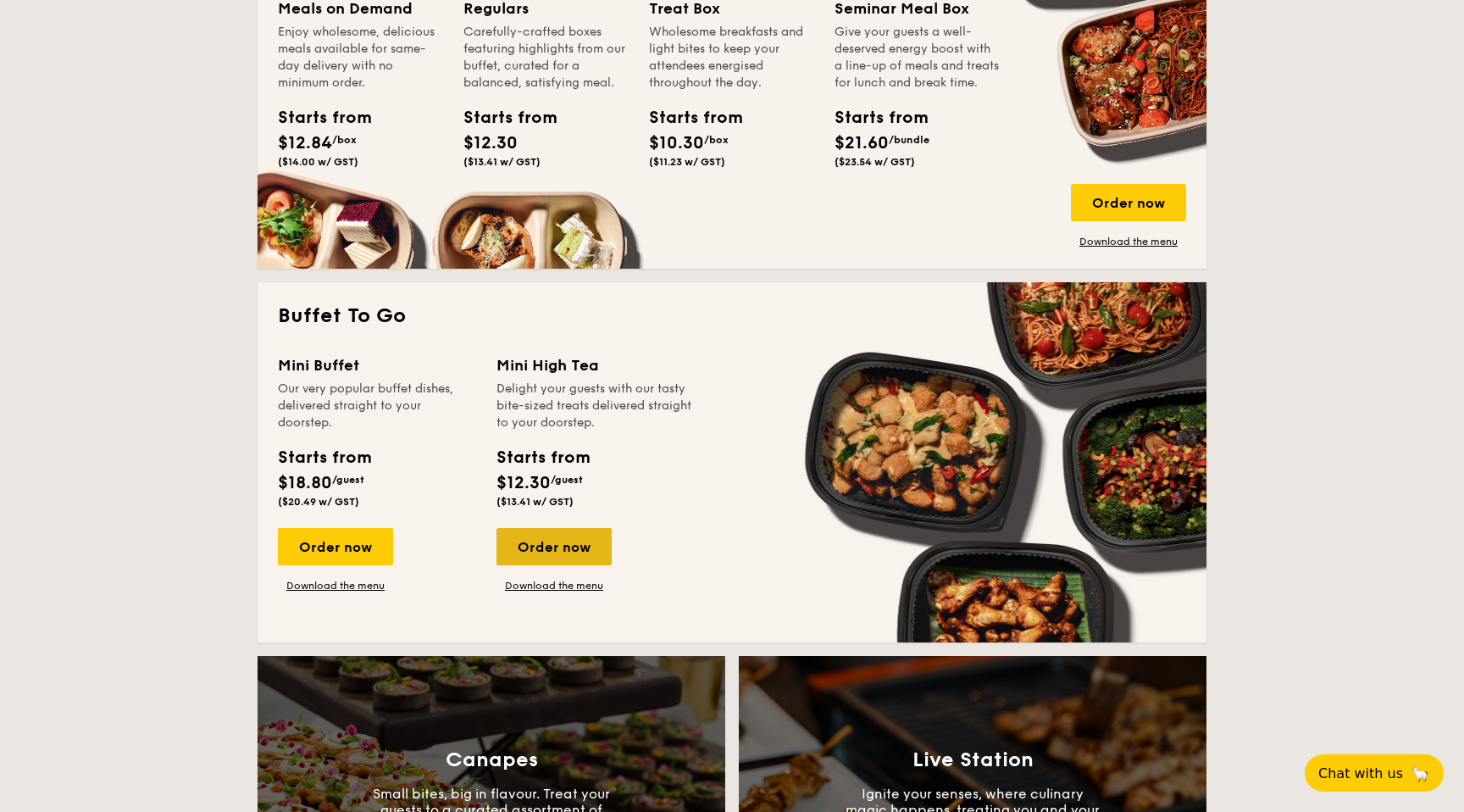
click at [547, 543] on div "Order now" at bounding box center [553, 546] width 115 height 38
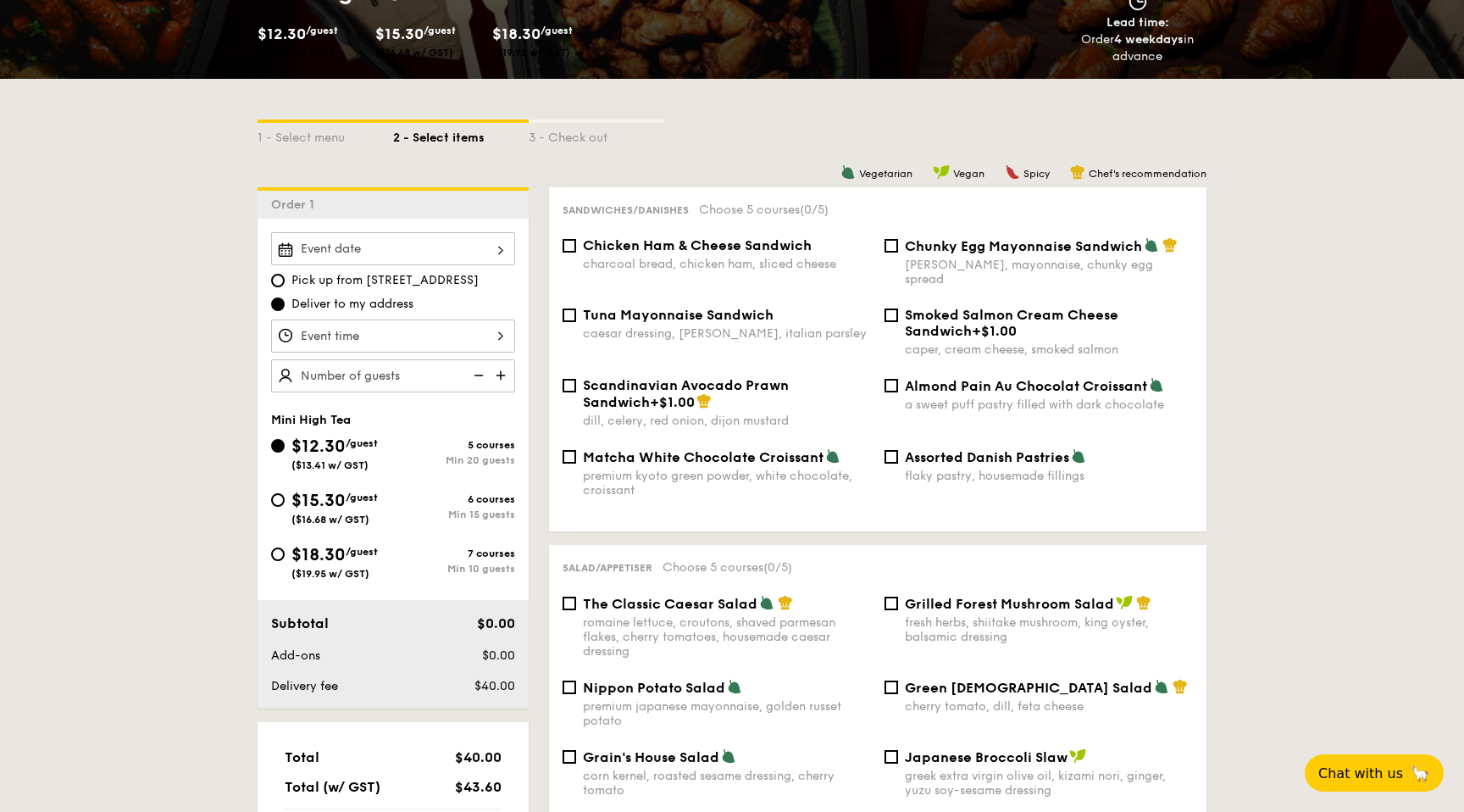
scroll to position [292, 0]
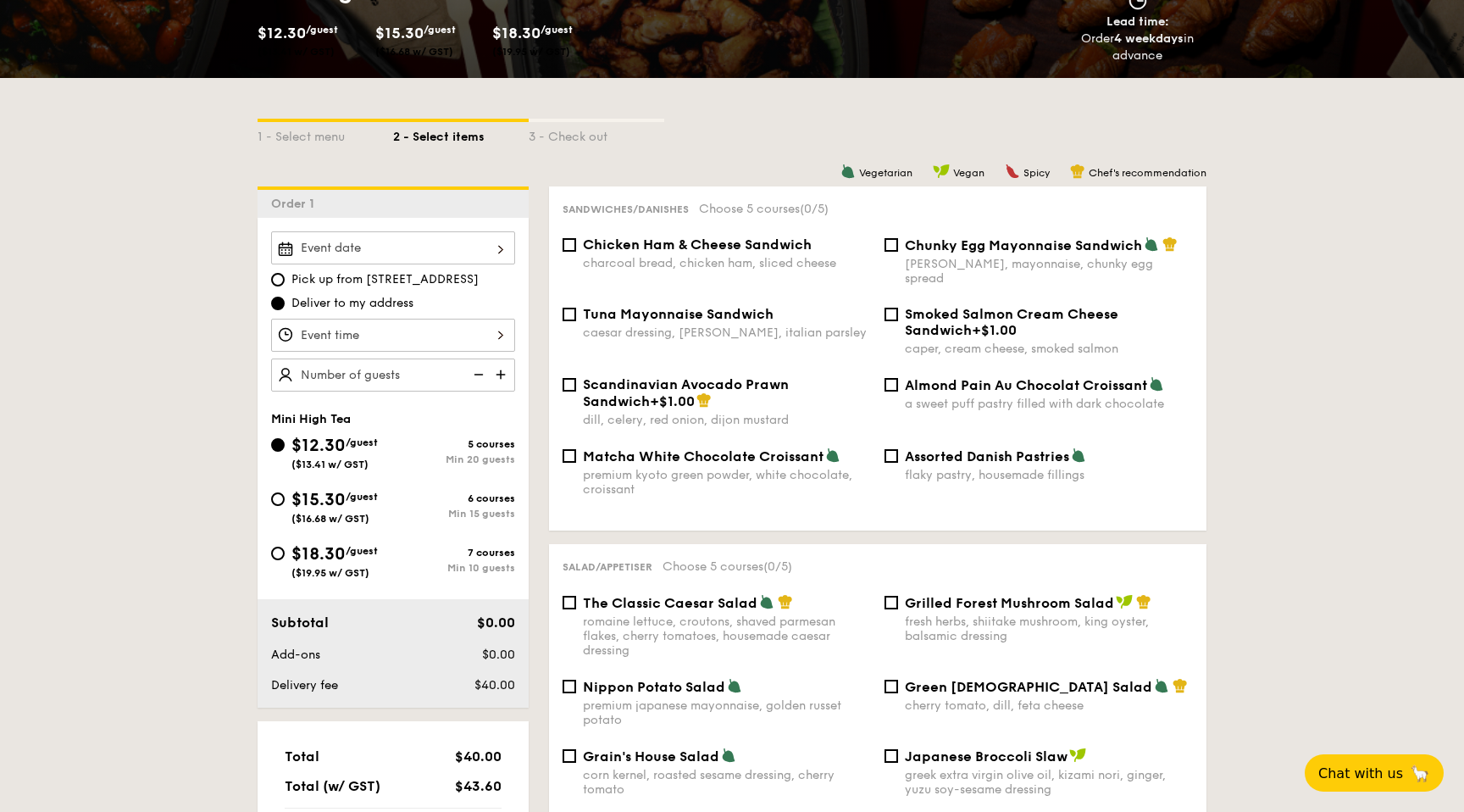
click at [411, 241] on div at bounding box center [393, 248] width 244 height 33
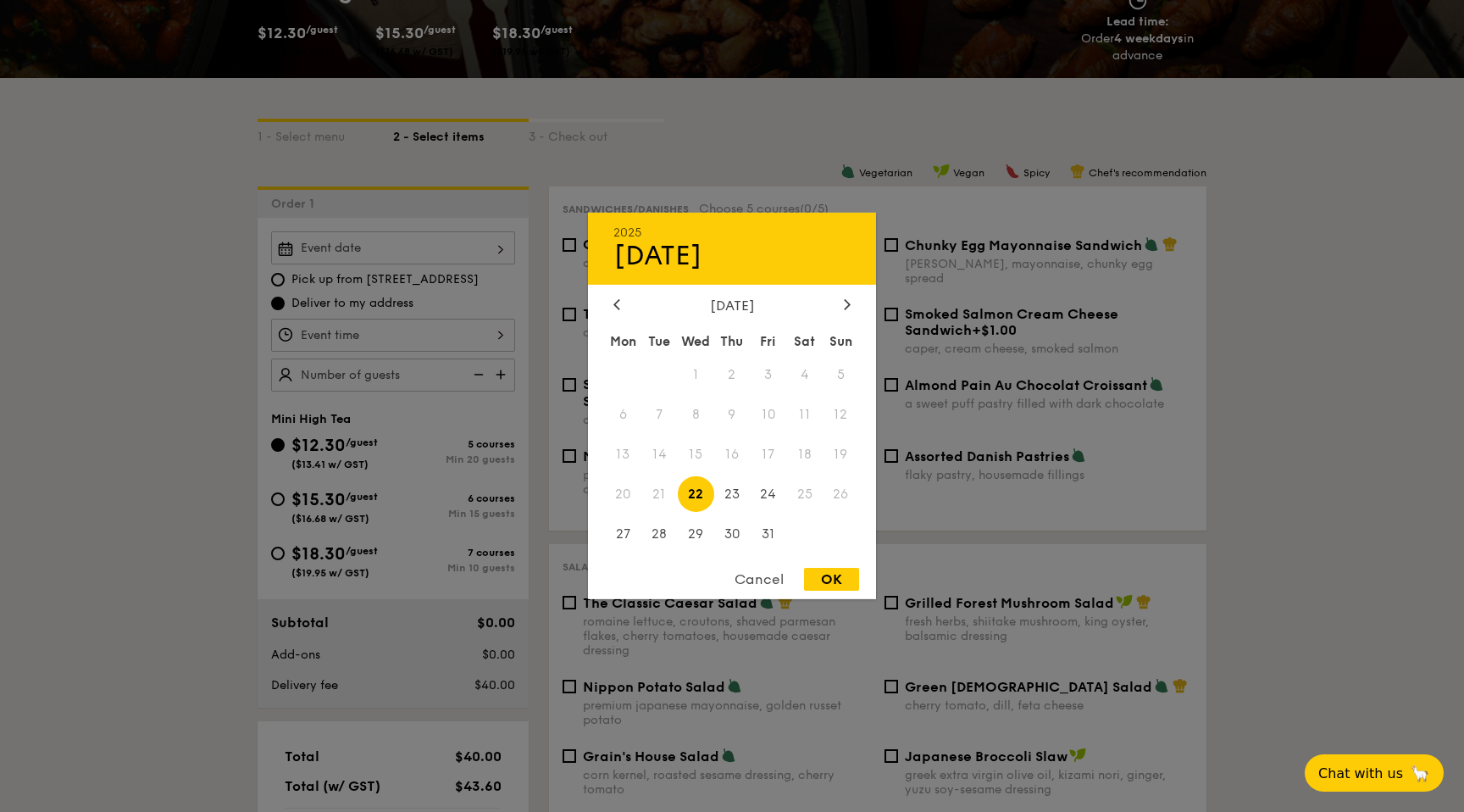
click at [833, 310] on div "[DATE]" at bounding box center [732, 305] width 238 height 16
click at [841, 304] on div at bounding box center [848, 305] width 15 height 16
click at [800, 424] on span "8" at bounding box center [804, 415] width 37 height 37
click at [446, 312] on div at bounding box center [732, 406] width 1464 height 812
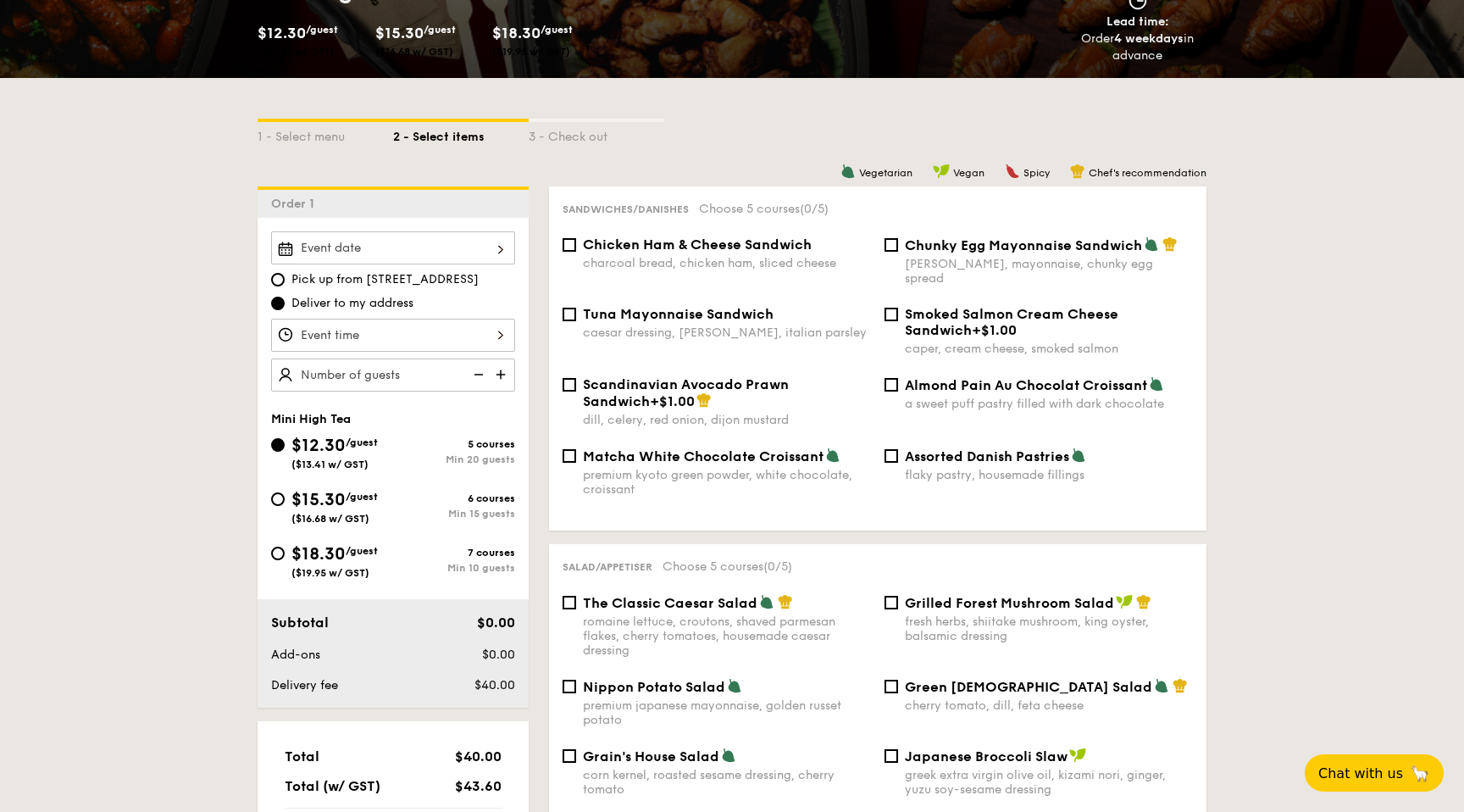
click at [465, 249] on div at bounding box center [393, 248] width 244 height 33
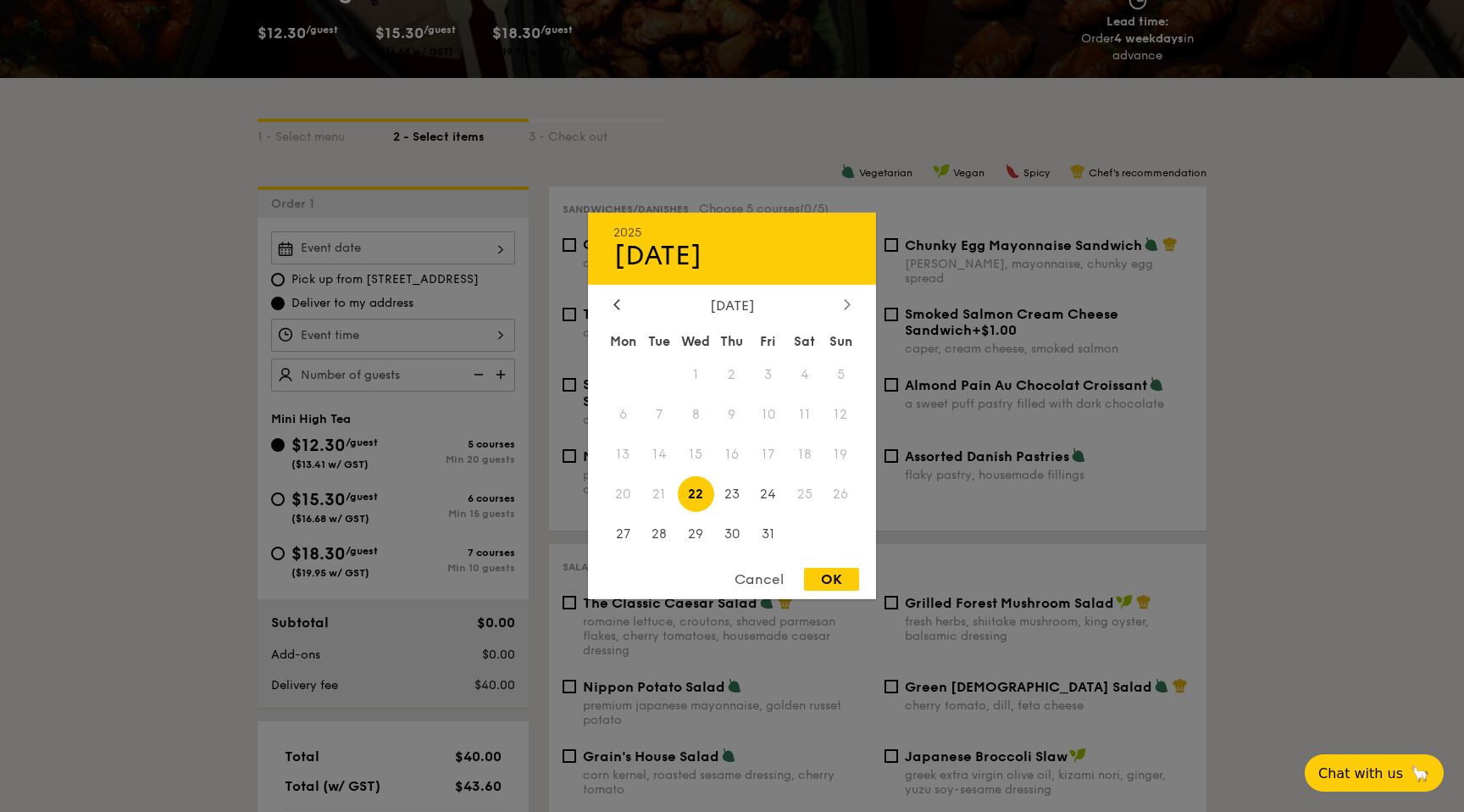
click at [849, 297] on div at bounding box center [848, 305] width 15 height 16
click at [801, 417] on span "8" at bounding box center [804, 415] width 37 height 37
click at [830, 573] on div "OK" at bounding box center [831, 579] width 55 height 23
type input "[DATE]"
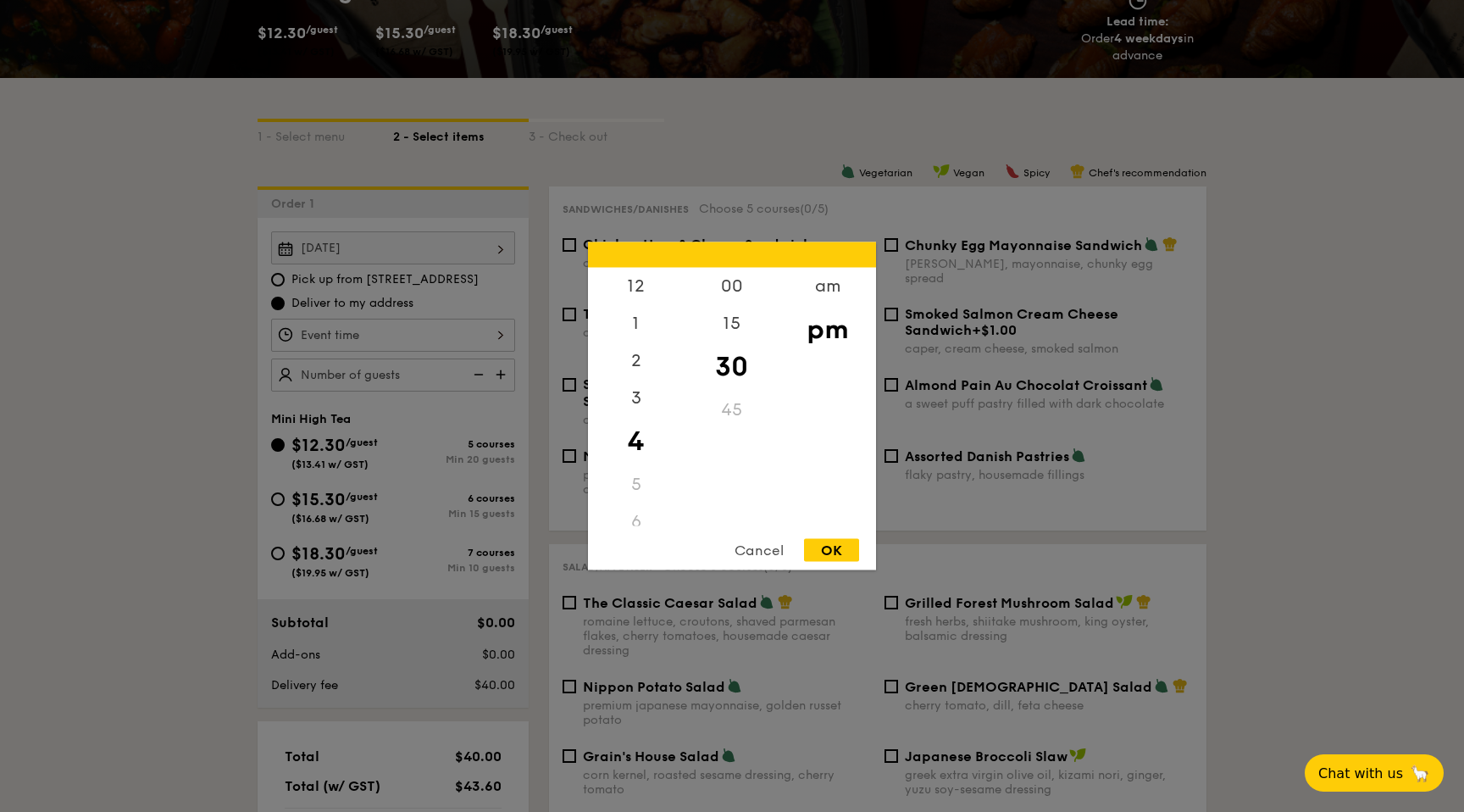
click at [475, 336] on div "12 1 2 3 4 5 6 7 8 9 10 11 00 15 30 45 am pm Cancel OK" at bounding box center [393, 335] width 244 height 33
click at [653, 350] on div "1" at bounding box center [635, 329] width 96 height 49
click at [649, 359] on div "2" at bounding box center [635, 378] width 96 height 49
click at [719, 293] on div "00" at bounding box center [731, 292] width 96 height 49
click at [838, 576] on div at bounding box center [732, 406] width 1464 height 812
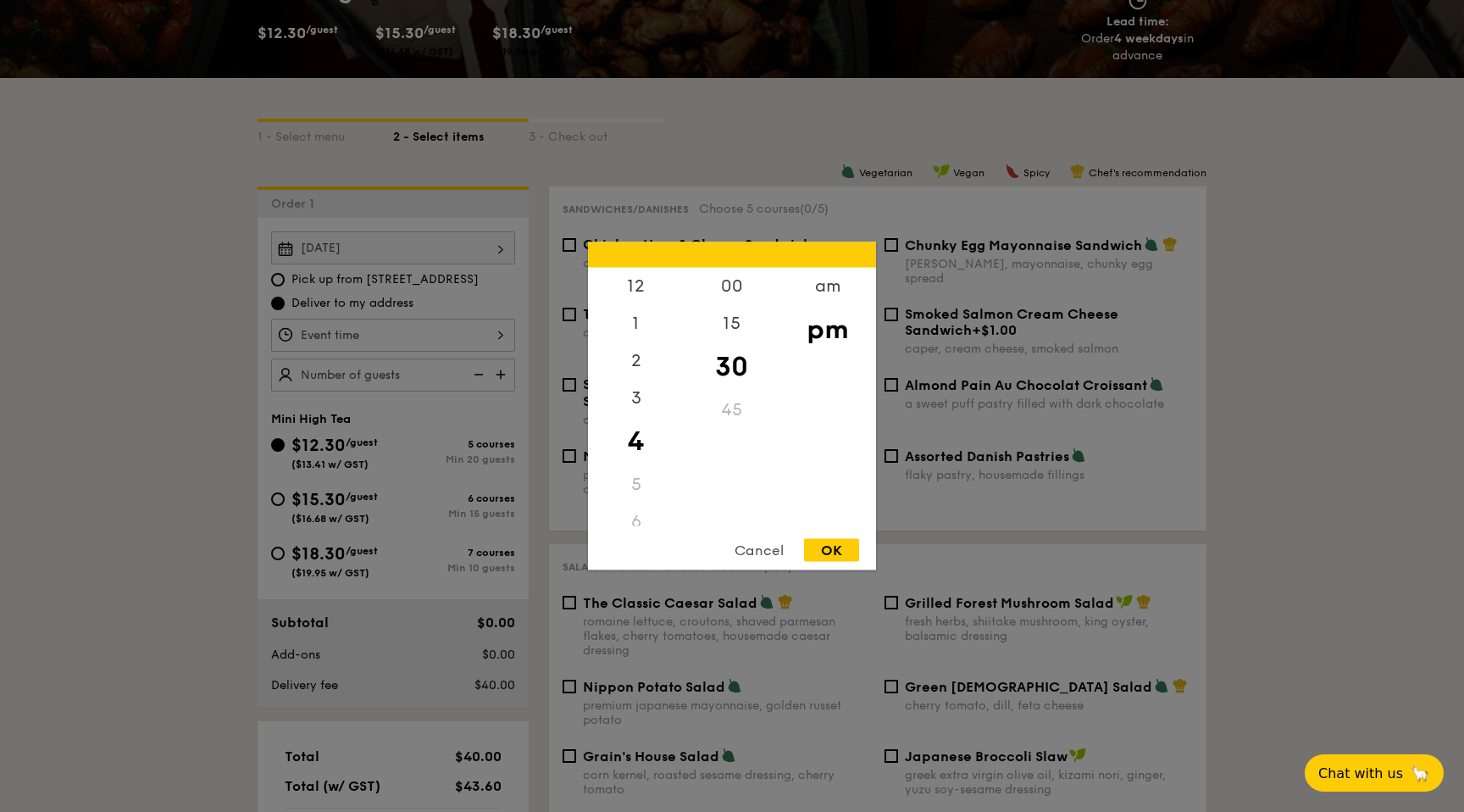
click at [376, 325] on div "12 1 2 3 4 5 6 7 8 9 10 11 00 15 30 45 am pm Cancel OK" at bounding box center [393, 335] width 244 height 33
click at [642, 353] on div "2" at bounding box center [635, 367] width 96 height 49
click at [714, 298] on div "00" at bounding box center [731, 292] width 96 height 49
click at [833, 553] on div "OK" at bounding box center [831, 550] width 55 height 23
type input "2:00PM"
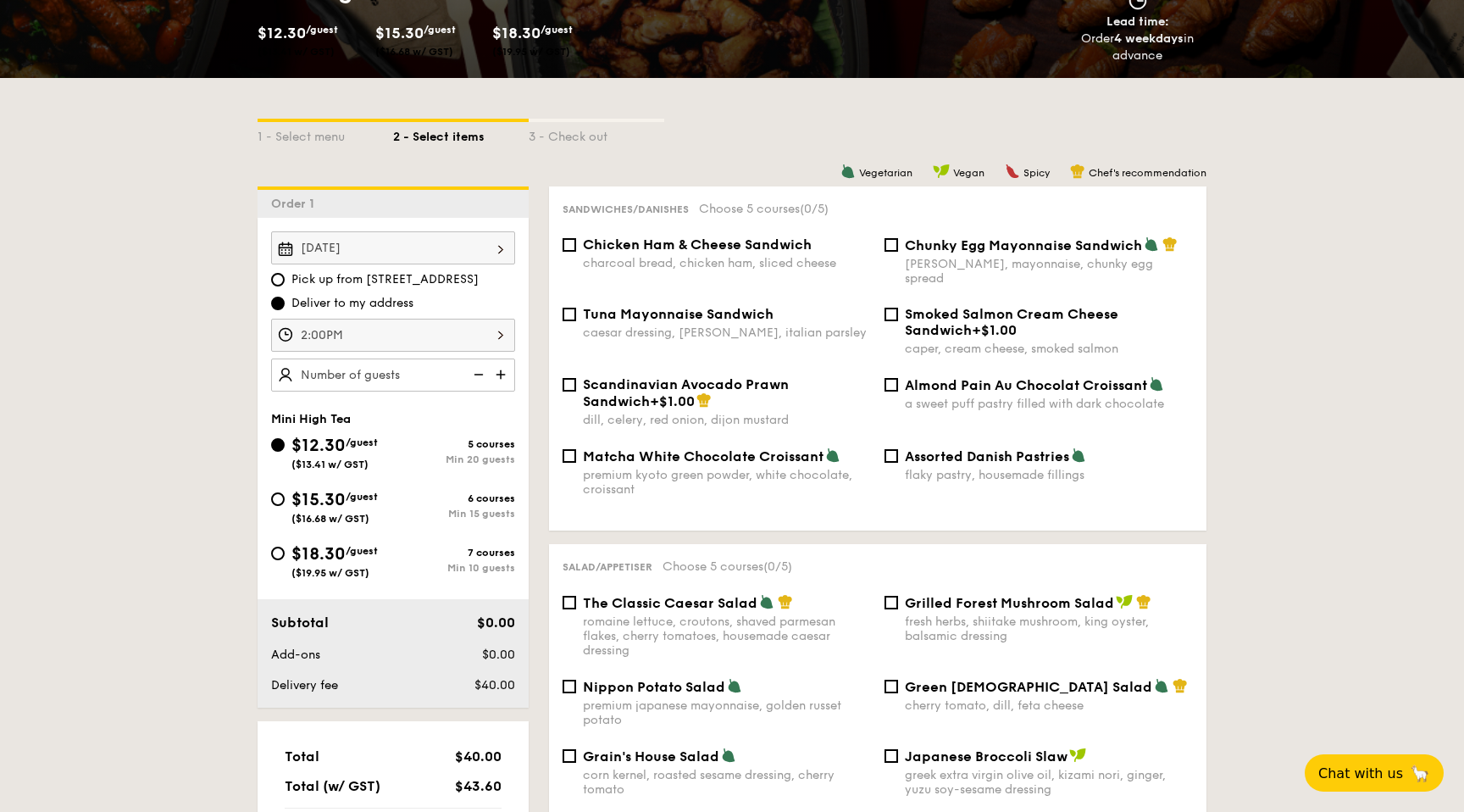
click at [499, 373] on img at bounding box center [502, 374] width 25 height 32
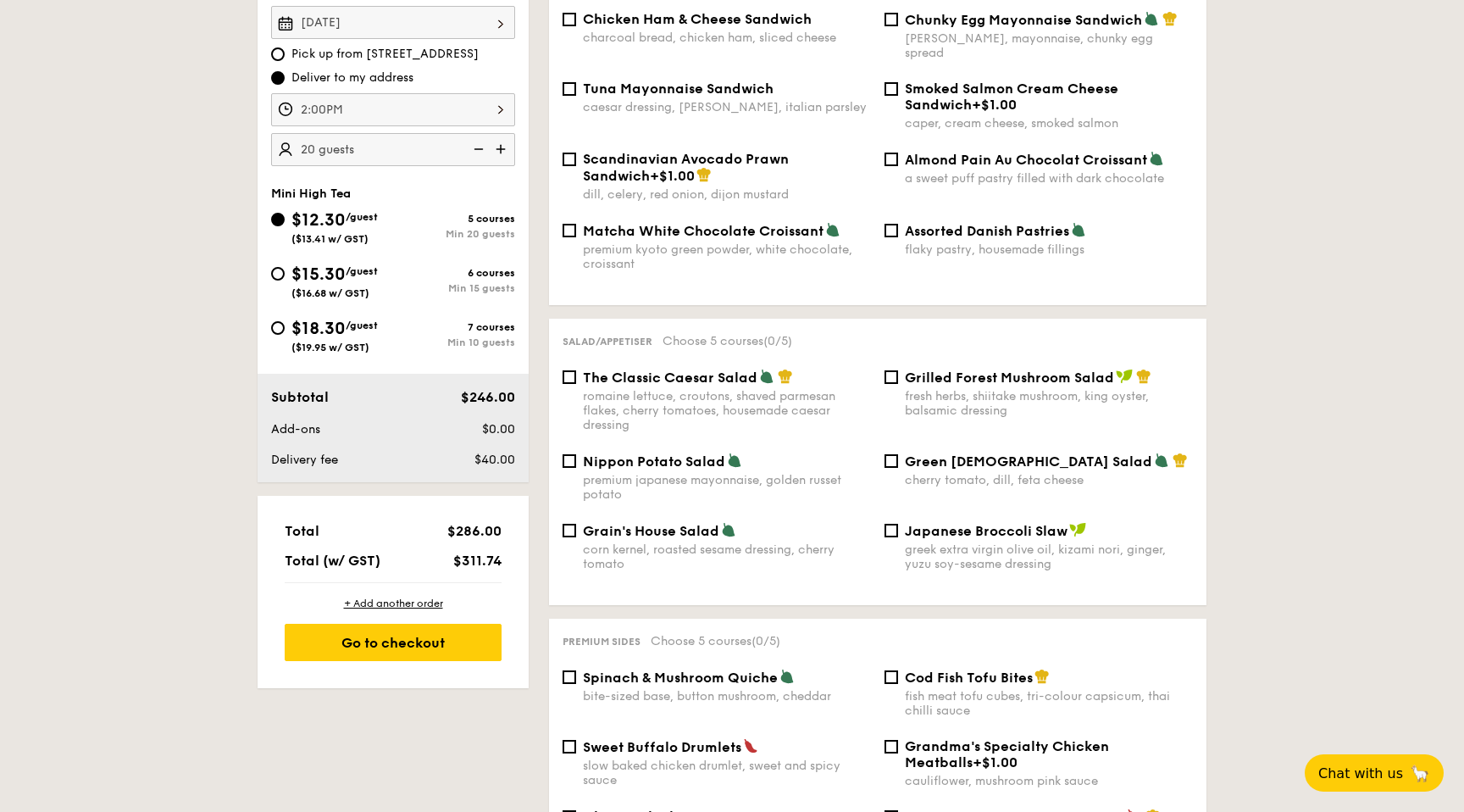
scroll to position [494, 0]
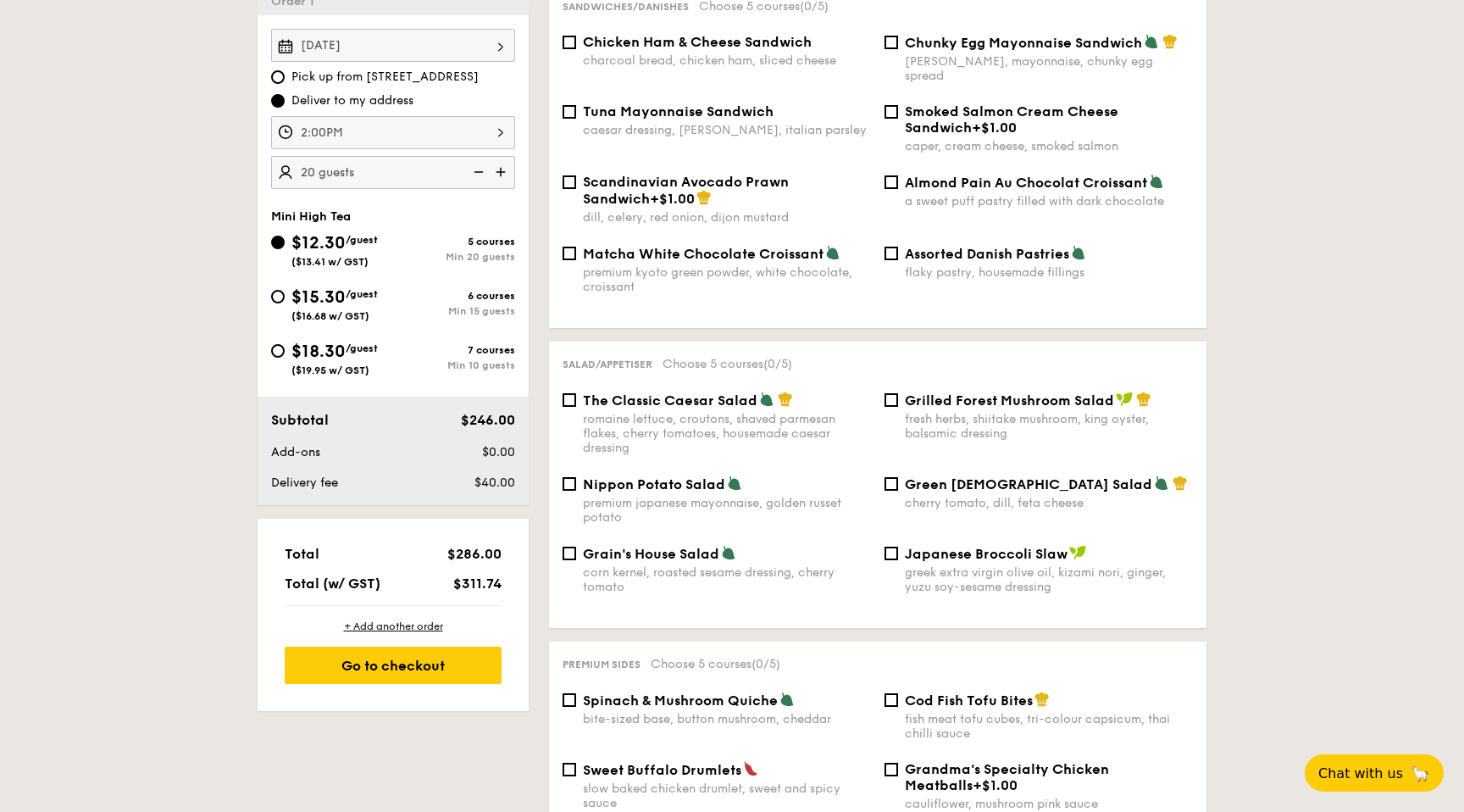
click at [503, 175] on img at bounding box center [502, 171] width 25 height 32
click at [481, 175] on img at bounding box center [477, 171] width 25 height 32
type input "20 guests"
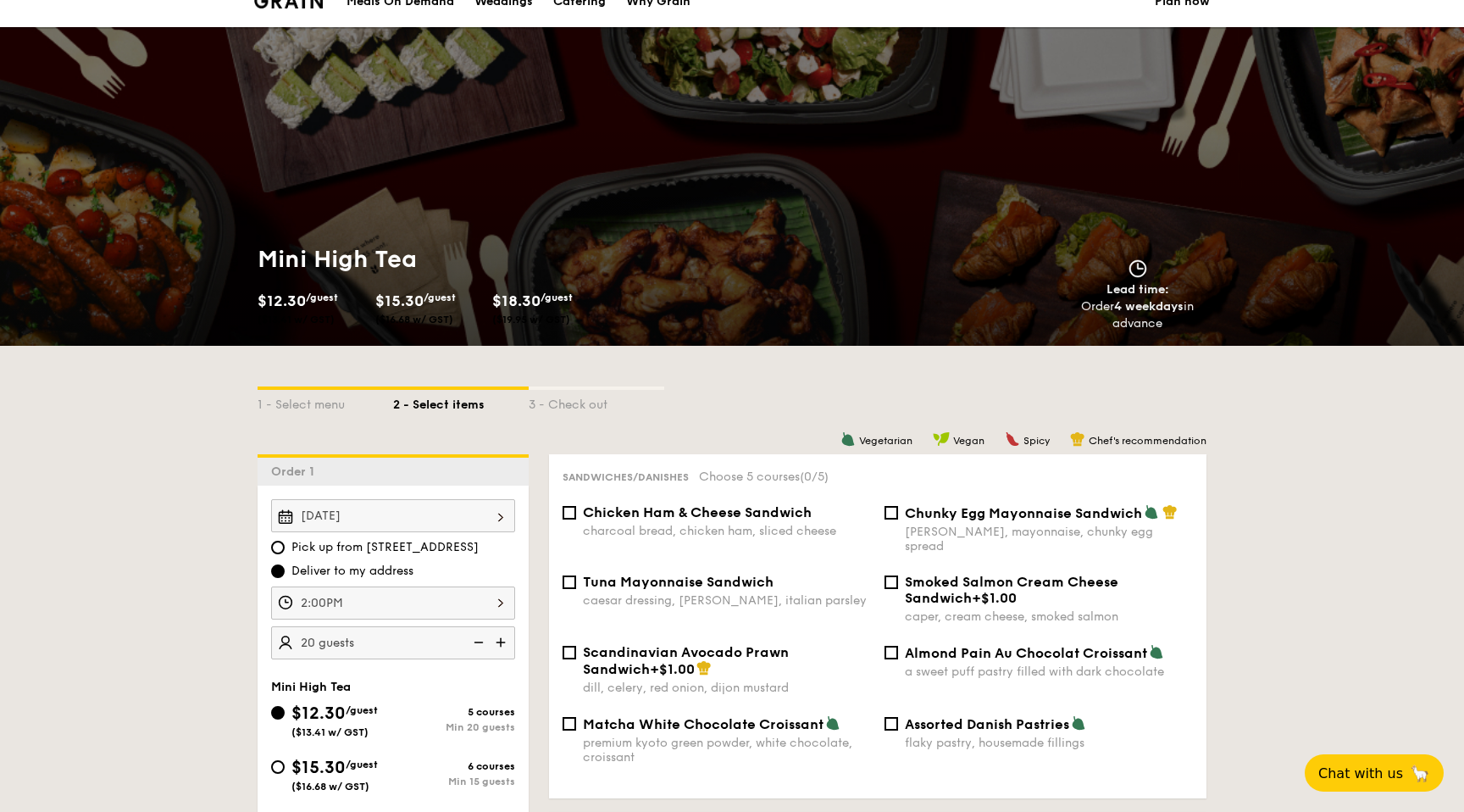
scroll to position [0, 0]
